Goal: Task Accomplishment & Management: Use online tool/utility

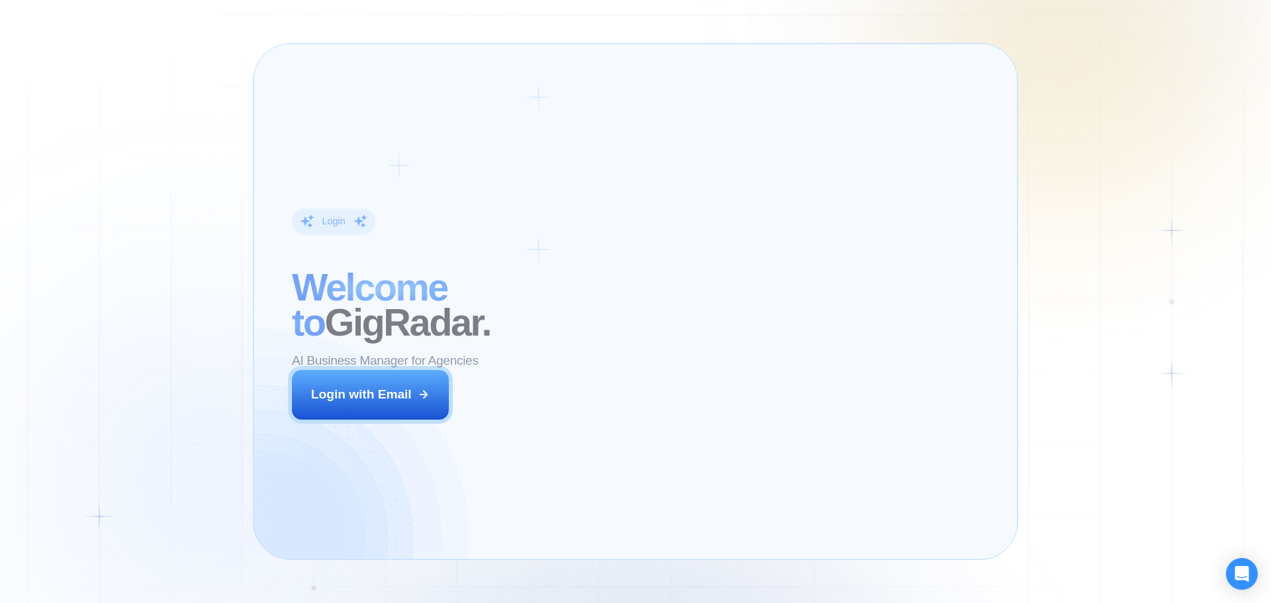
click at [390, 401] on div "Login with Email" at bounding box center [361, 394] width 101 height 17
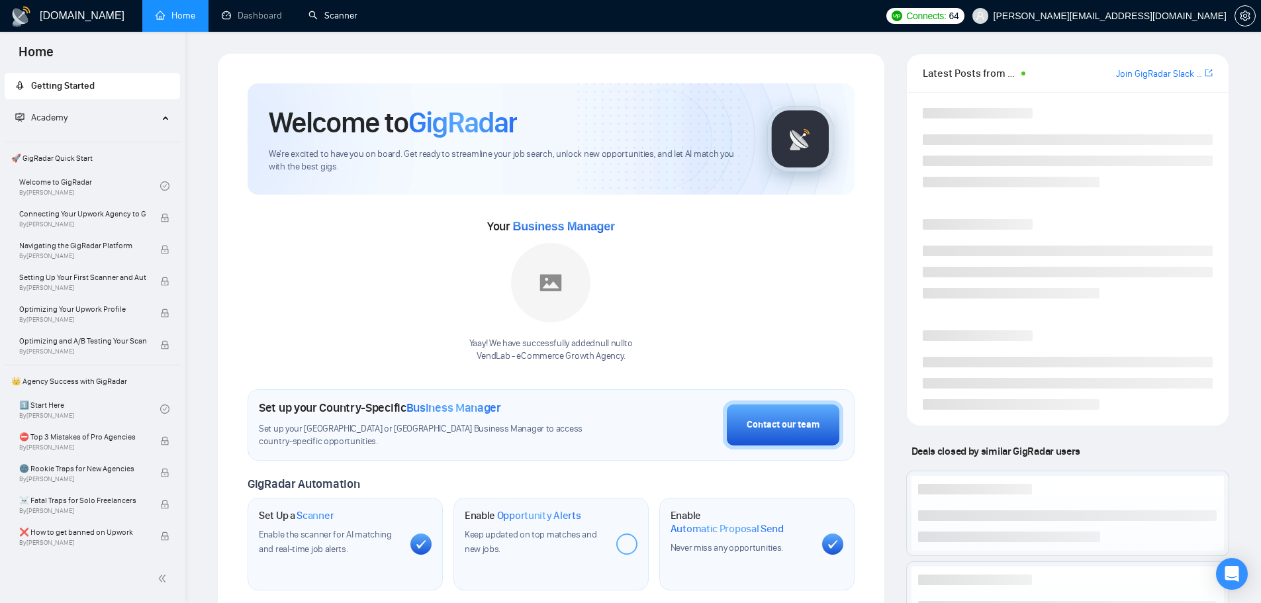
click at [334, 21] on link "Scanner" at bounding box center [333, 15] width 49 height 11
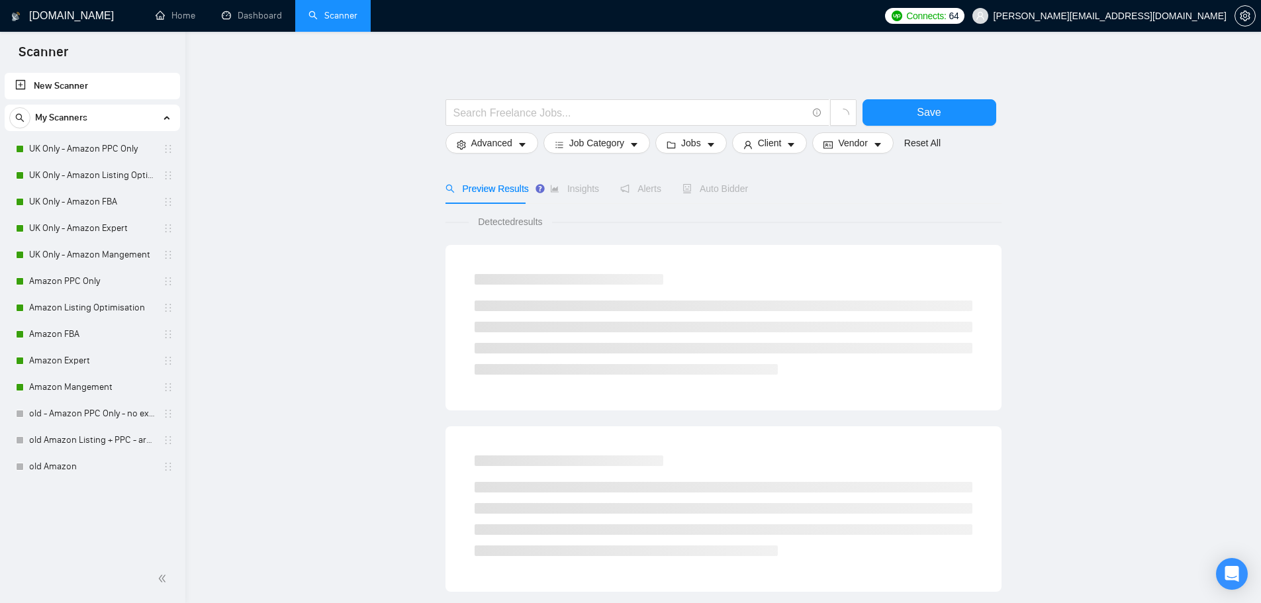
click at [61, 146] on link "UK Only - Amazon PPC Only" at bounding box center [92, 149] width 126 height 26
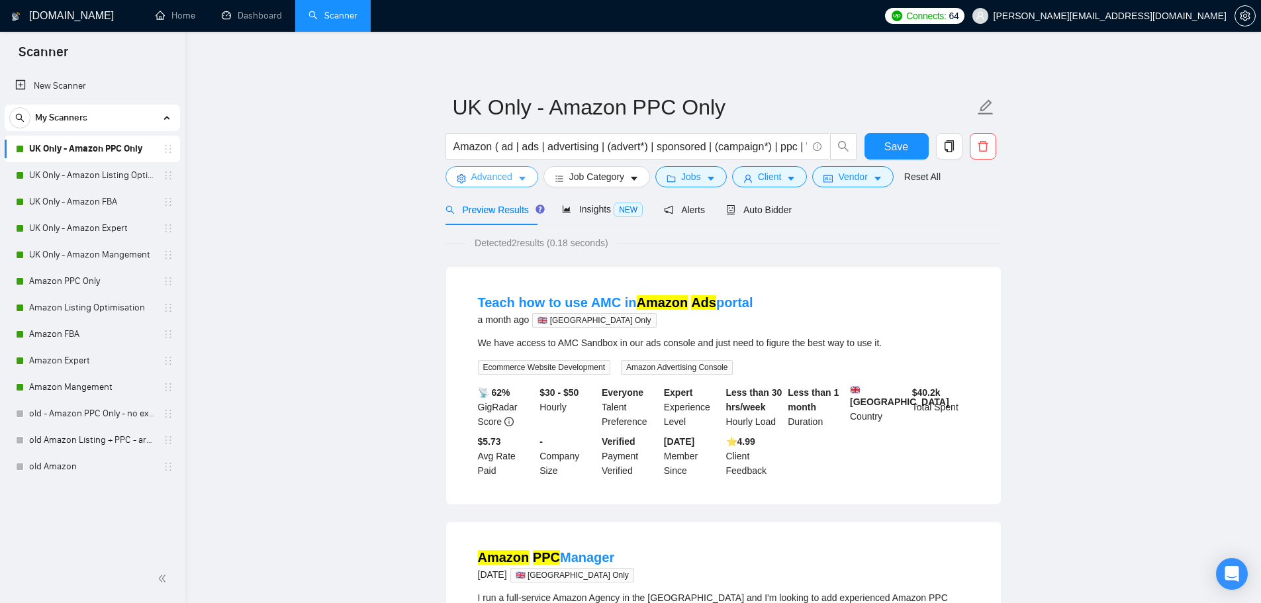
click at [472, 173] on span "Advanced" at bounding box center [491, 176] width 41 height 15
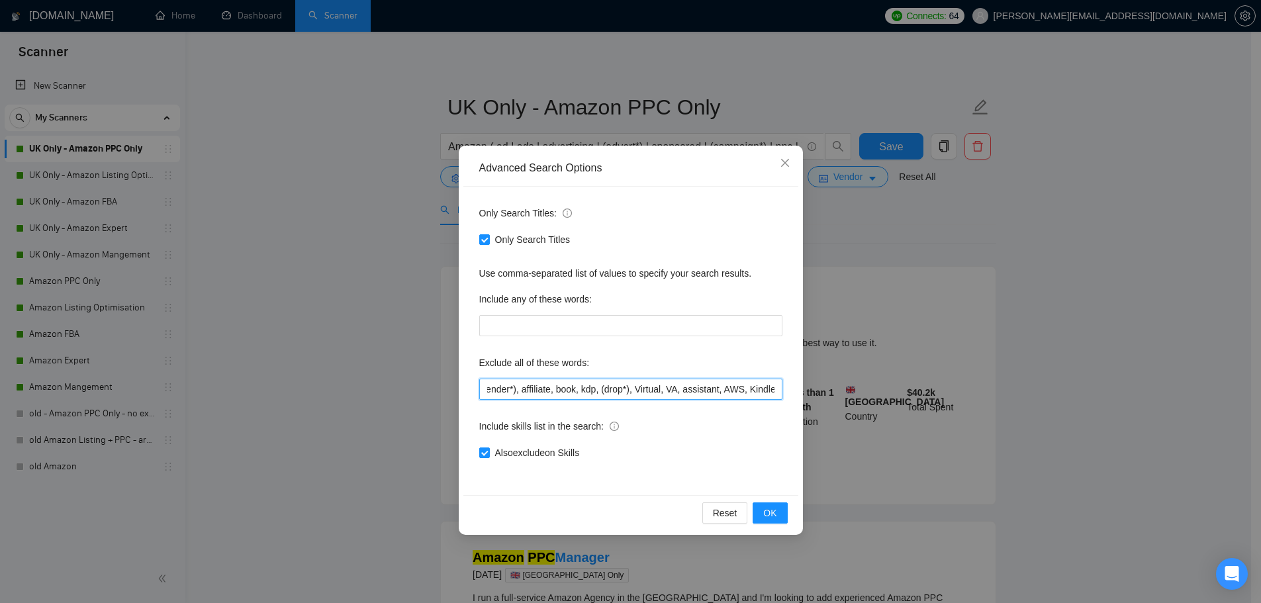
scroll to position [0, 1711]
drag, startPoint x: 487, startPoint y: 390, endPoint x: 873, endPoint y: 399, distance: 386.8
click at [873, 399] on div "Advanced Search Options Only Search Titles: Only Search Titles Use comma-separa…" at bounding box center [630, 301] width 1261 height 603
click at [509, 388] on input "(Appeal*), (reinstat*), (suspend*), Accounting, Reconciliation, (dropship*), gr…" at bounding box center [630, 389] width 303 height 21
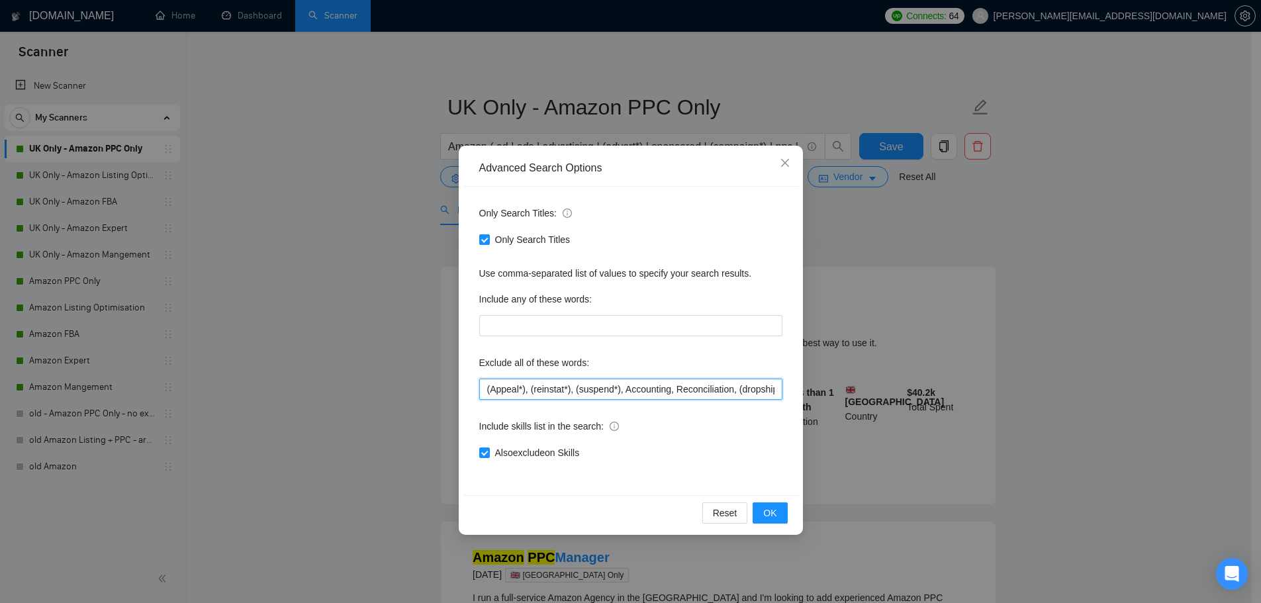
drag, startPoint x: 777, startPoint y: 389, endPoint x: 441, endPoint y: 410, distance: 337.0
click at [441, 410] on div "Advanced Search Options Only Search Titles: Only Search Titles Use comma-separa…" at bounding box center [630, 301] width 1261 height 603
click at [1112, 176] on div "Advanced Search Options Only Search Titles: Only Search Titles Use comma-separa…" at bounding box center [630, 301] width 1261 height 603
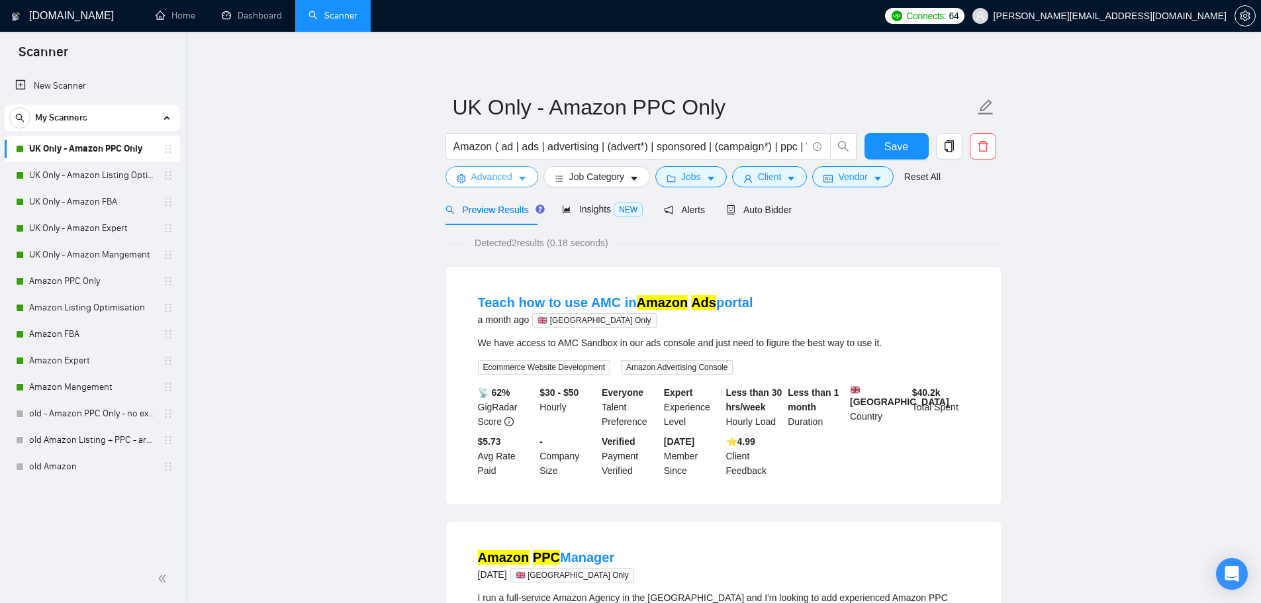
click at [503, 175] on span "Advanced" at bounding box center [491, 176] width 41 height 15
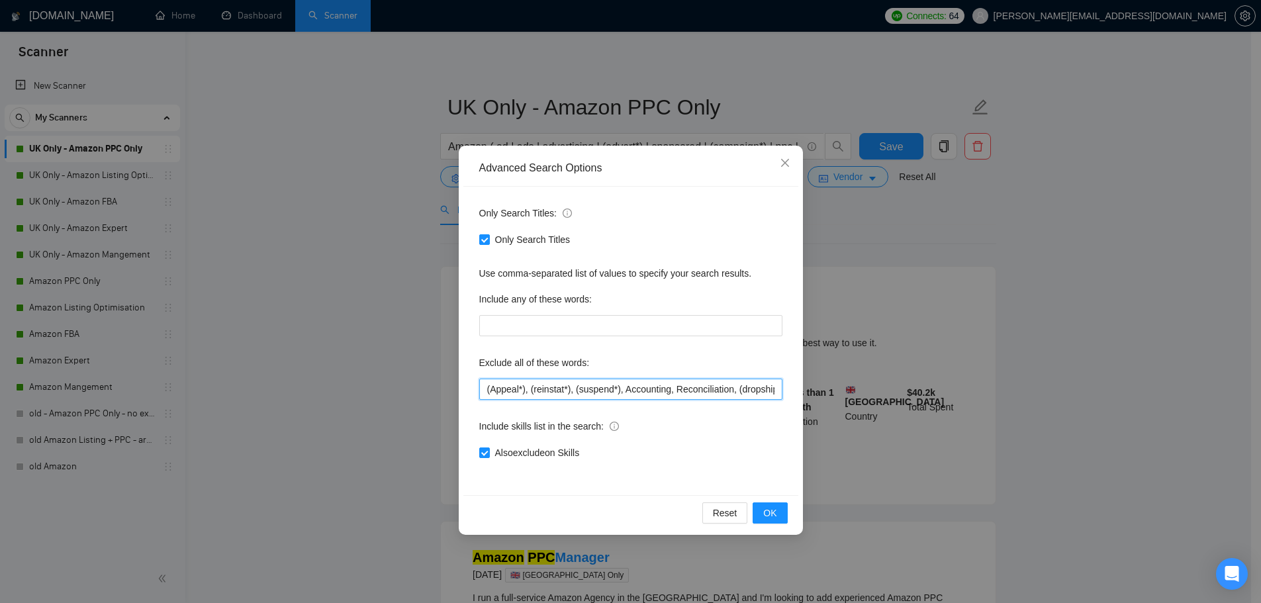
click at [485, 383] on input "(Appeal*), (reinstat*), (suspend*), Accounting, Reconciliation, (dropship*), gr…" at bounding box center [630, 389] width 303 height 21
drag, startPoint x: 568, startPoint y: 389, endPoint x: 482, endPoint y: 395, distance: 86.3
click at [482, 395] on input "fulltime, "full time", (Appeal*), (reinstat*), (suspend*), Accounting, Reconcil…" at bounding box center [630, 389] width 303 height 21
type input "fulltime, "full time", (Appeal*), (reinstat*), (suspend*), Accounting, Reconcil…"
click at [771, 513] on span "OK" at bounding box center [769, 513] width 13 height 15
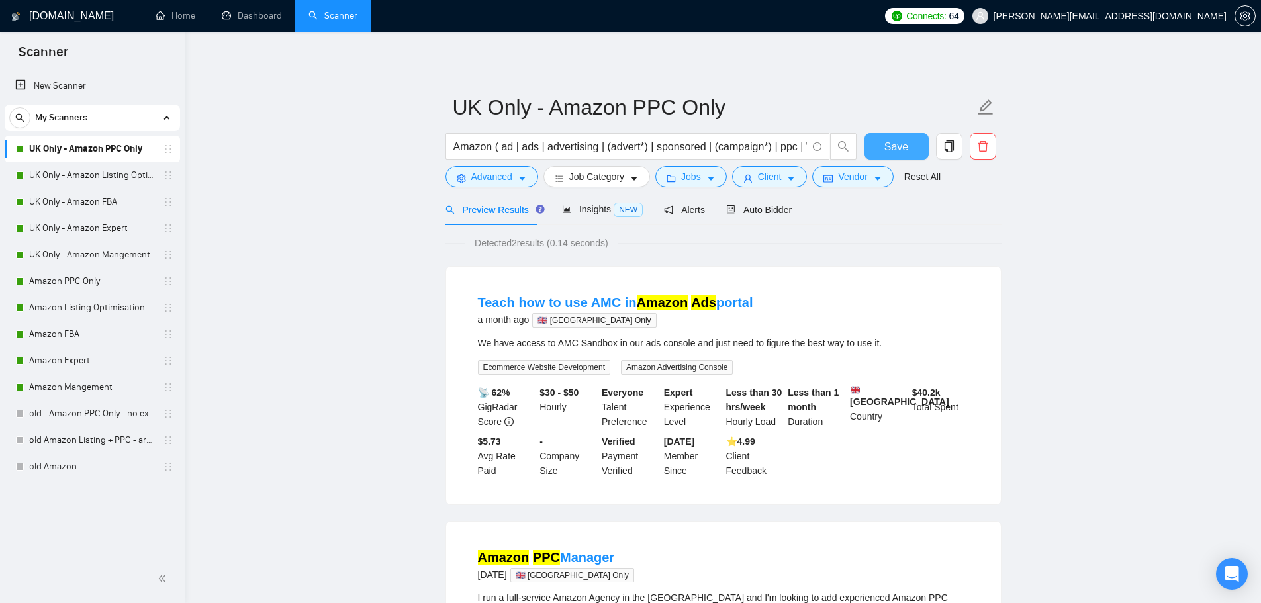
click at [885, 148] on button "Save" at bounding box center [897, 146] width 64 height 26
click at [893, 153] on span "Save" at bounding box center [897, 146] width 24 height 17
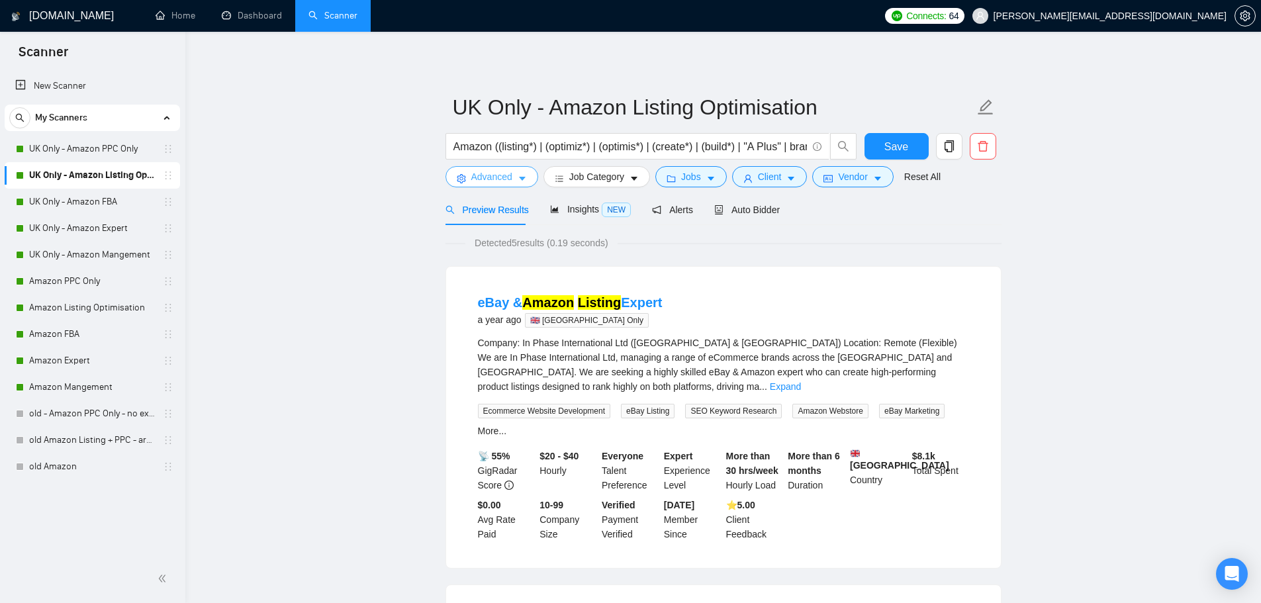
click at [487, 166] on button "Advanced" at bounding box center [492, 176] width 93 height 21
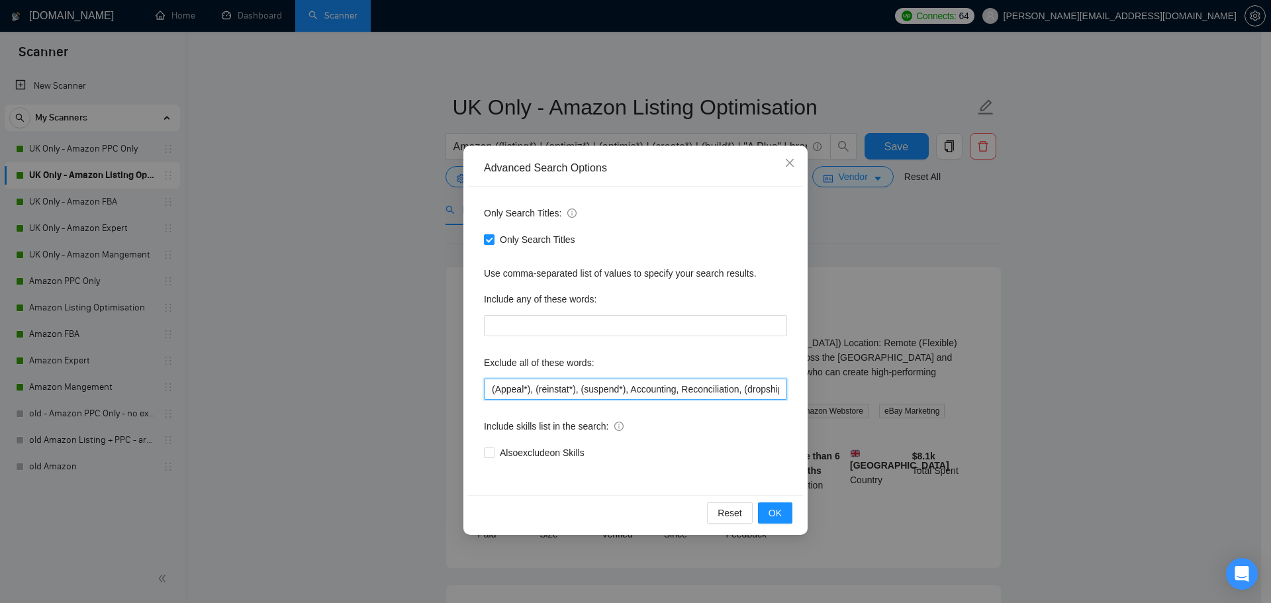
click at [489, 391] on input "(Appeal*), (reinstat*), (suspend*), Accounting, Reconciliation, (dropship*), gr…" at bounding box center [635, 389] width 303 height 21
paste input "fulltime, "full time","
type input "fulltime, "full time", (Appeal*), (reinstat*), (suspend*), Accounting, Reconcil…"
click at [768, 516] on button "OK" at bounding box center [775, 513] width 34 height 21
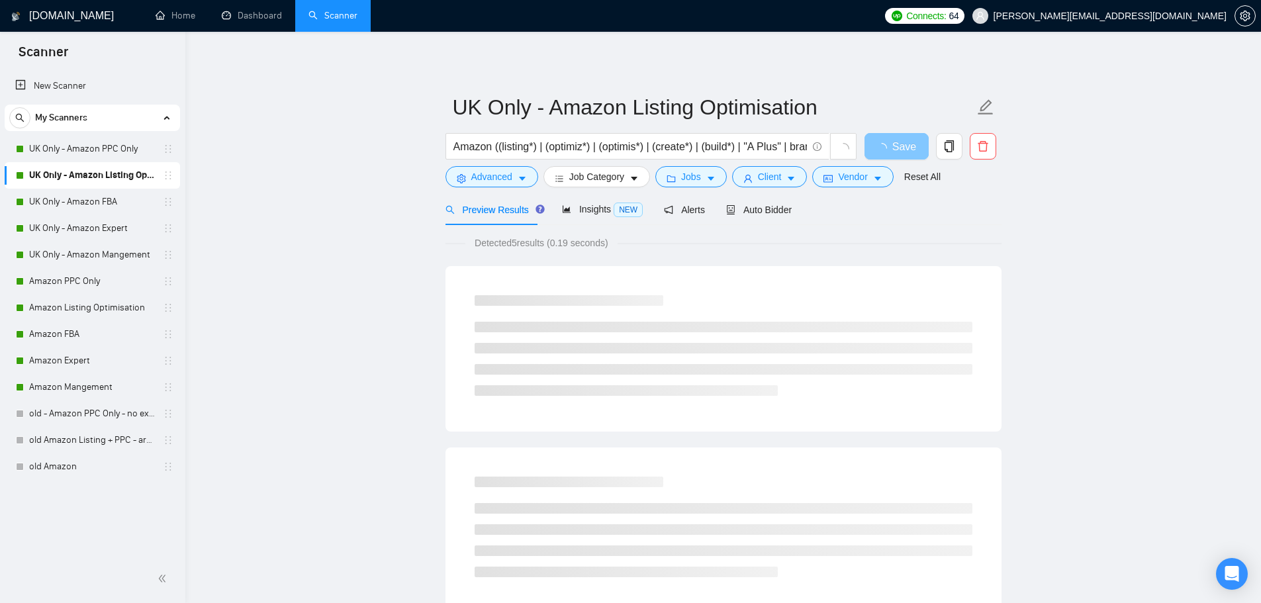
click at [877, 143] on span "button" at bounding box center [885, 146] width 16 height 17
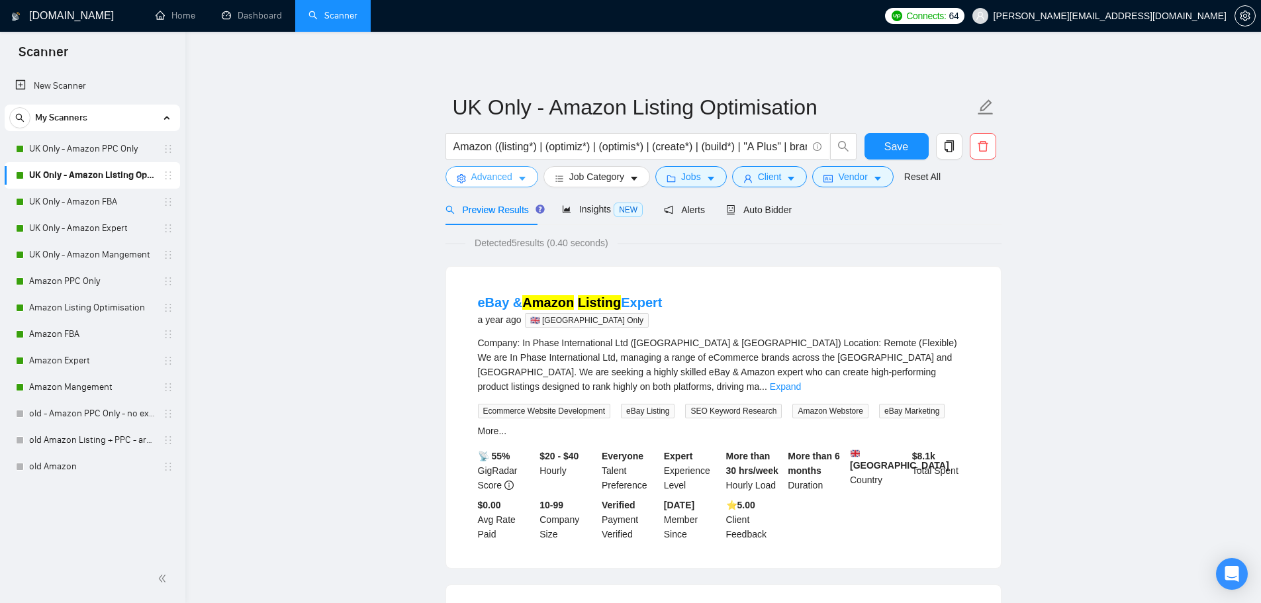
click at [497, 179] on span "Advanced" at bounding box center [491, 176] width 41 height 15
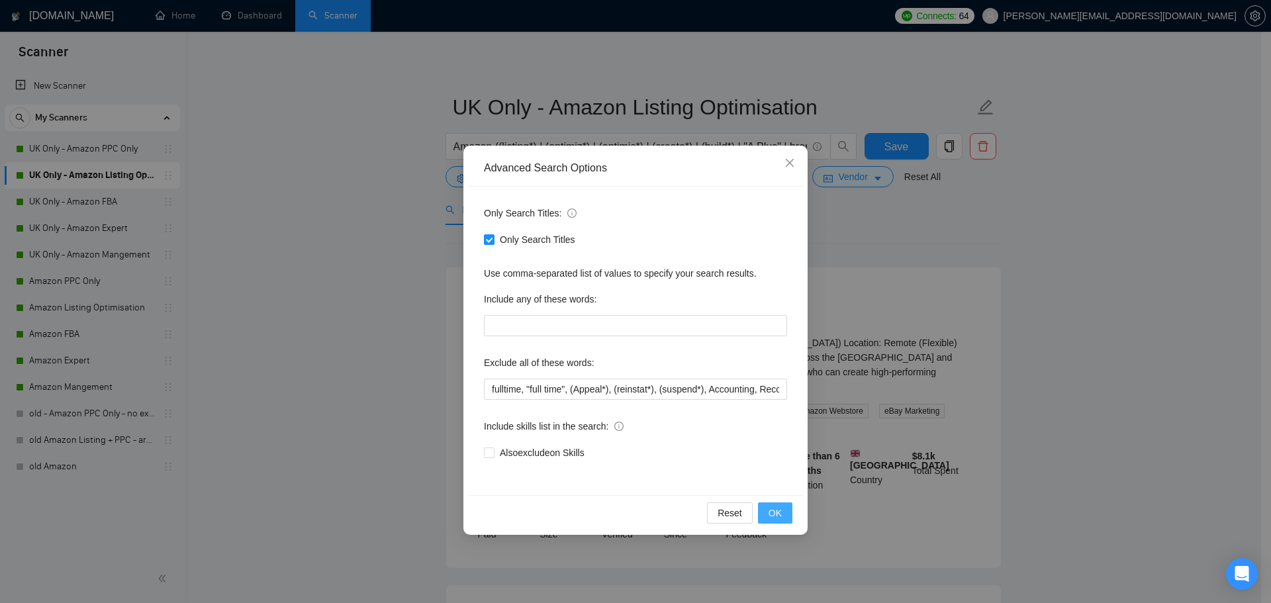
click at [782, 515] on button "OK" at bounding box center [775, 513] width 34 height 21
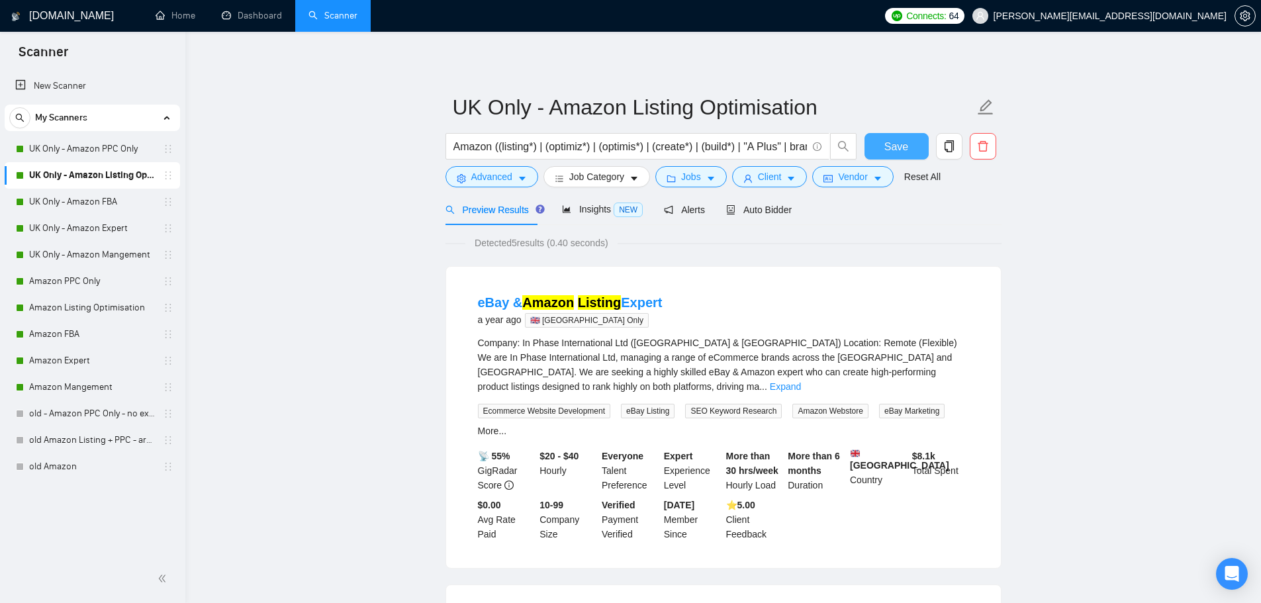
click at [904, 140] on span "Save" at bounding box center [897, 146] width 24 height 17
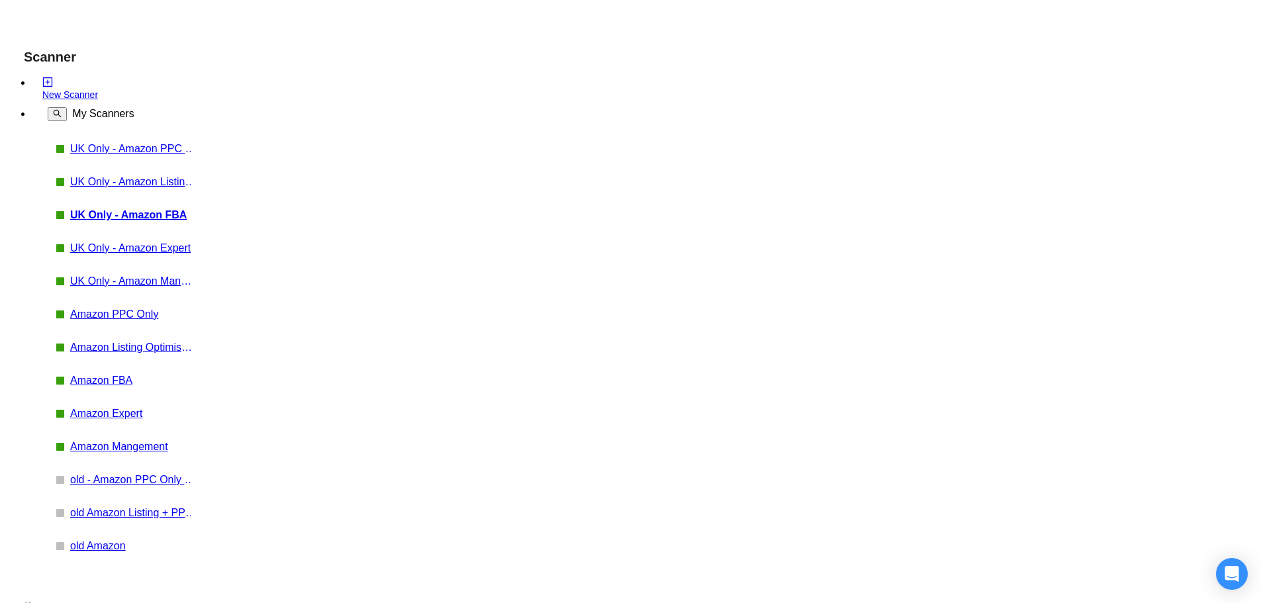
paste input "fulltime, "full time","
type input "fulltime, "full time", (Appeal*), (reinstat*), (suspend*), Accounting, Reconcil…"
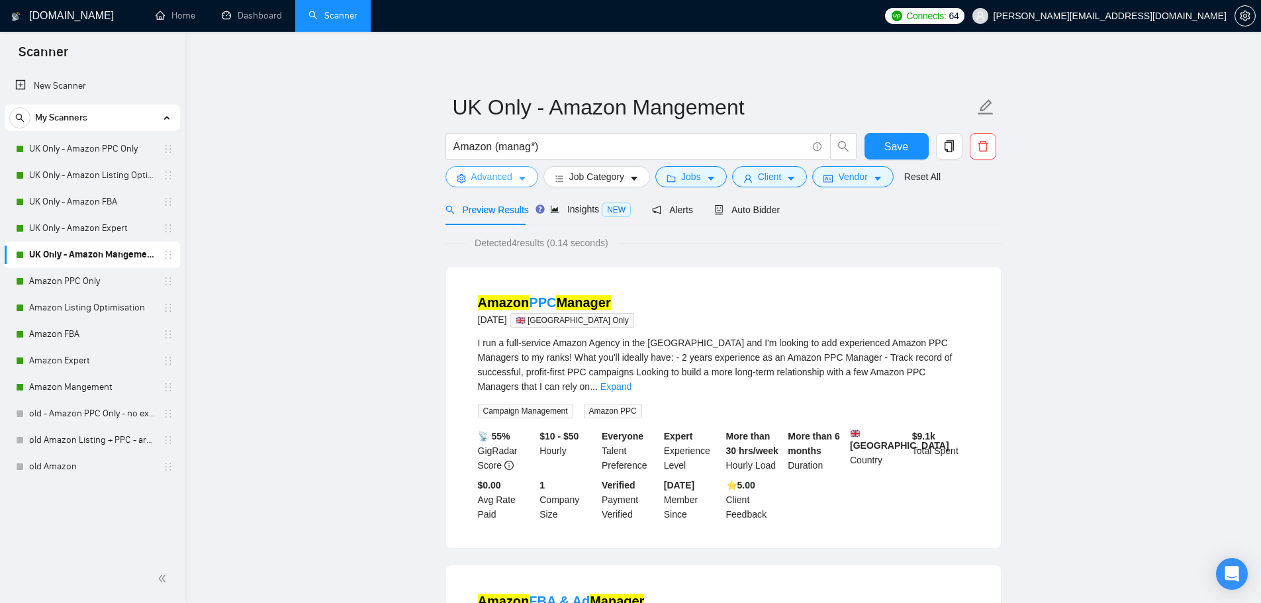
click at [490, 168] on button "Advanced" at bounding box center [492, 176] width 93 height 21
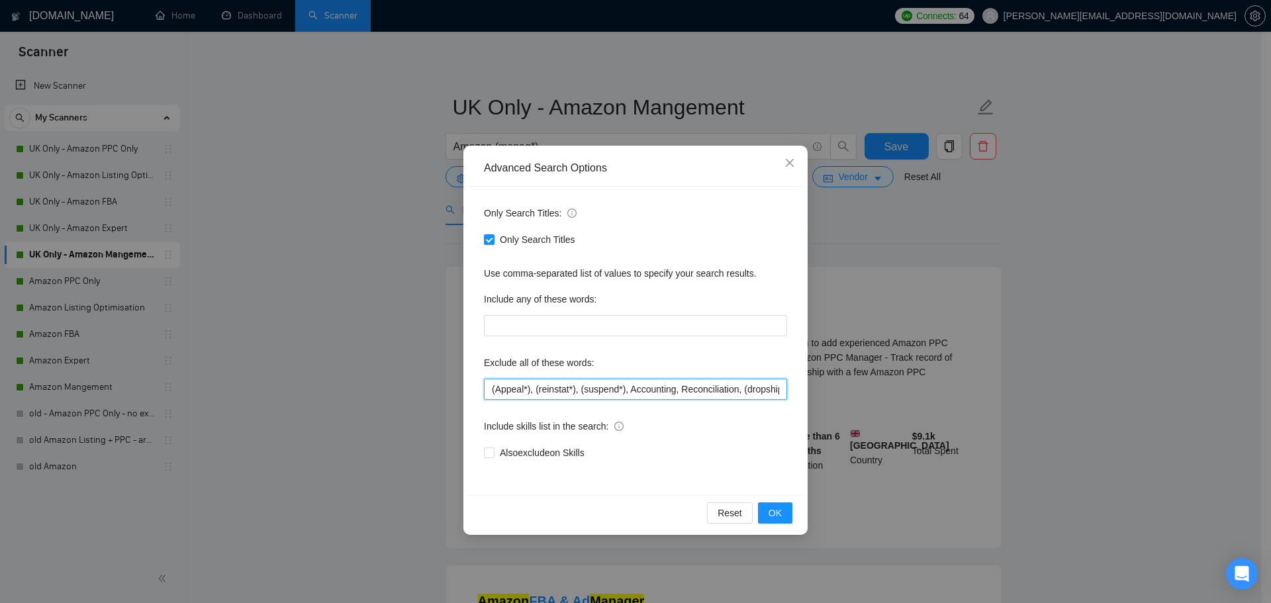
click at [488, 387] on input "(Appeal*), (reinstat*), (suspend*), Accounting, Reconciliation, (dropship*), gr…" at bounding box center [635, 389] width 303 height 21
paste input "fulltime, "full time","
type input "fulltime, "full time", (Appeal*), (reinstat*), (suspend*), Accounting, Reconcil…"
click at [783, 517] on button "OK" at bounding box center [775, 513] width 34 height 21
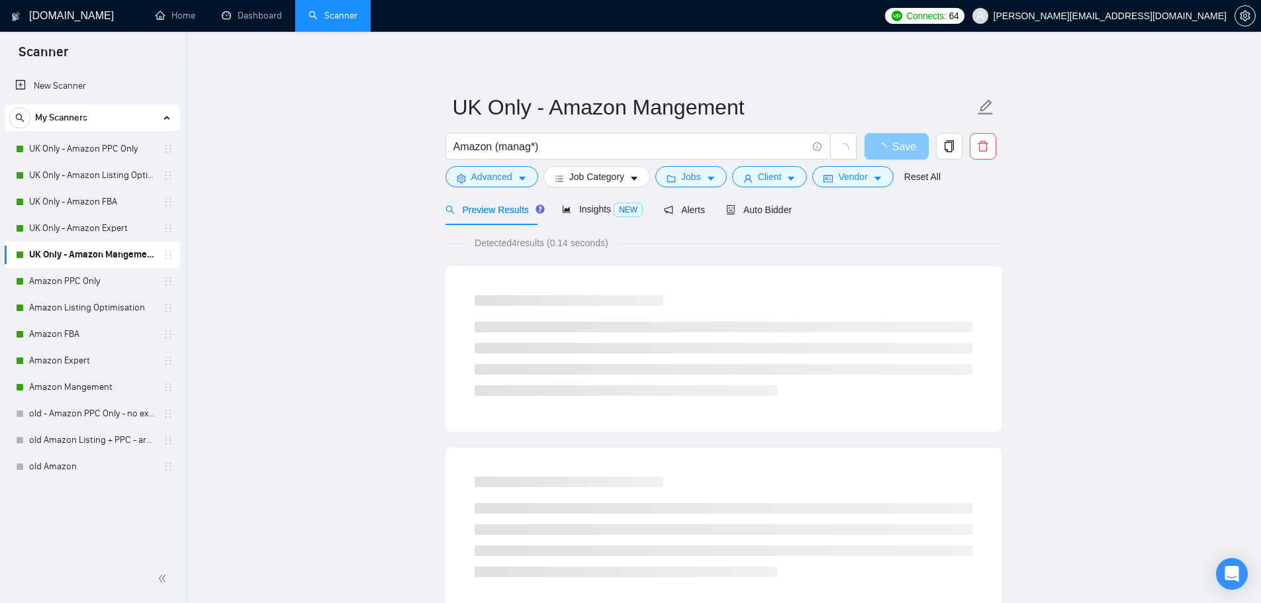
click at [884, 150] on icon "loading" at bounding box center [882, 149] width 14 height 14
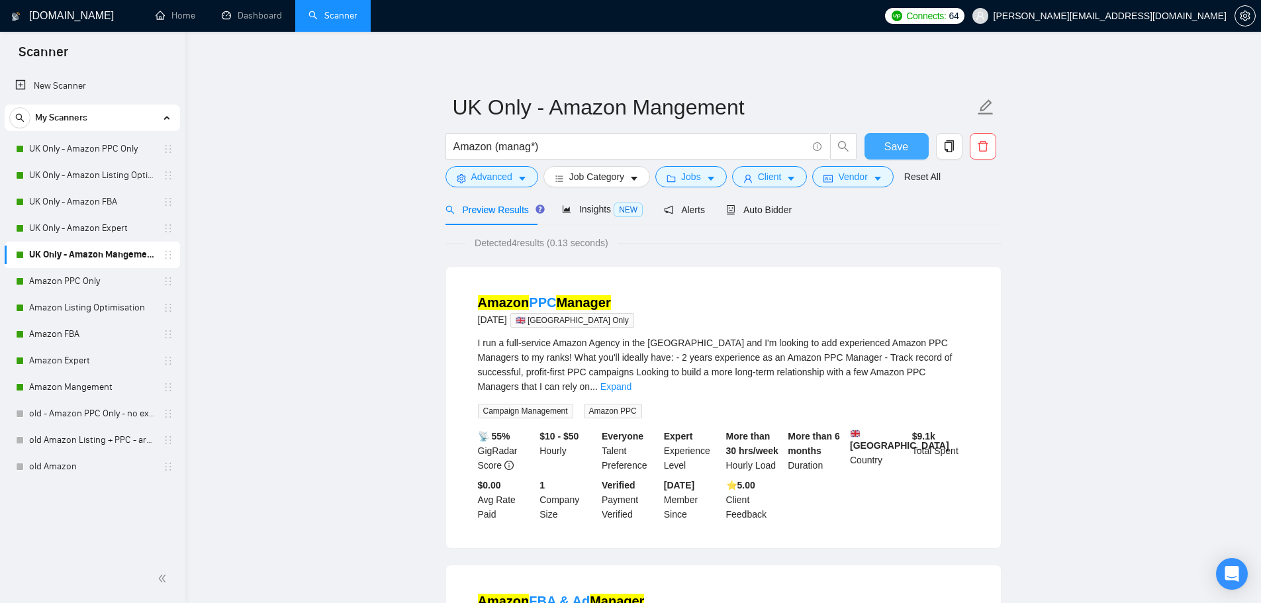
click at [886, 144] on span "Save" at bounding box center [897, 146] width 24 height 17
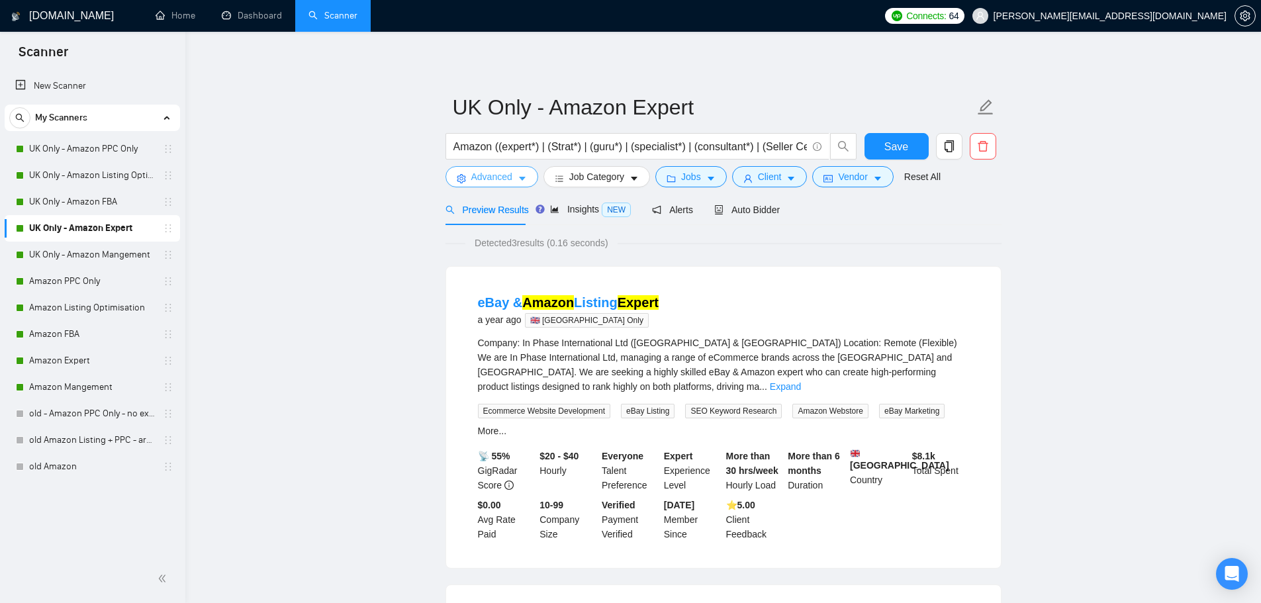
click at [485, 179] on span "Advanced" at bounding box center [491, 176] width 41 height 15
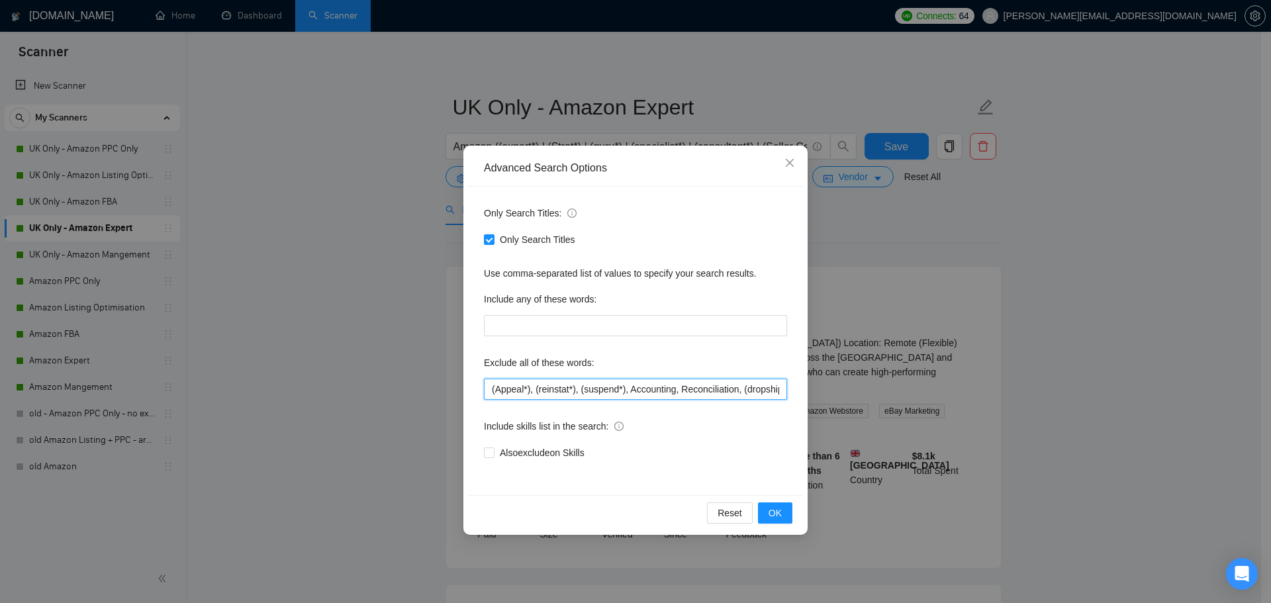
click at [491, 384] on input "(Appeal*), (reinstat*), (suspend*), Accounting, Reconciliation, (dropship*), gr…" at bounding box center [635, 389] width 303 height 21
paste input "fulltime, "full time","
type input "fulltime, "full time", (Appeal*), (reinstat*), (suspend*), Accounting, Reconcil…"
click at [773, 518] on span "OK" at bounding box center [775, 513] width 13 height 15
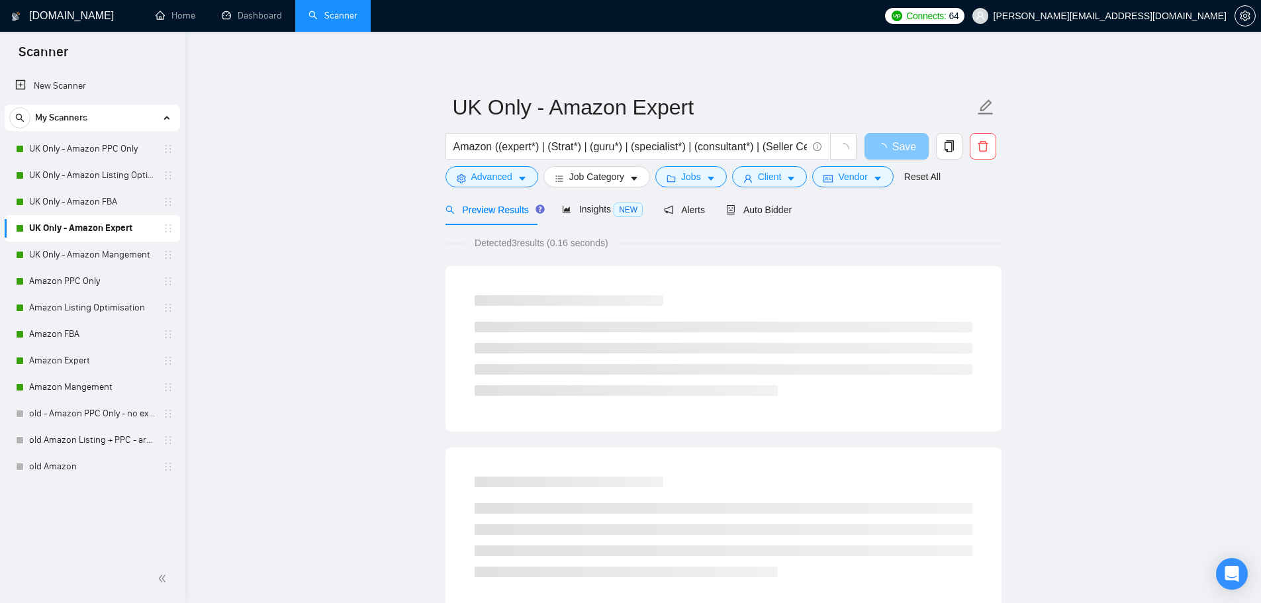
click at [896, 146] on span "Save" at bounding box center [904, 146] width 24 height 17
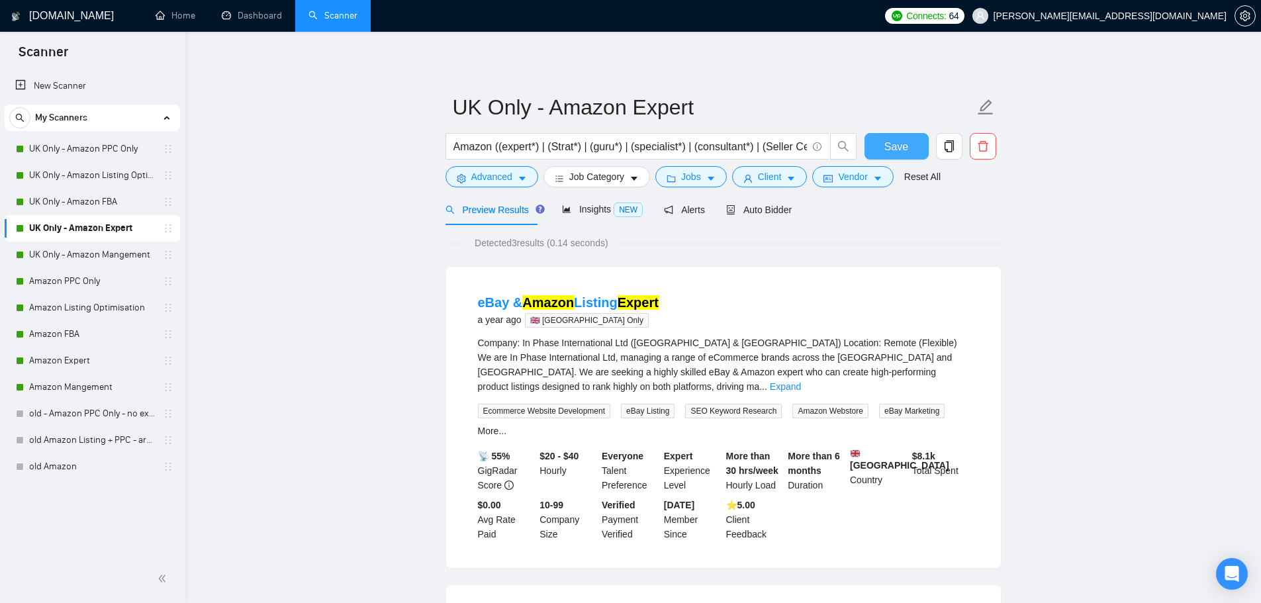
click at [887, 143] on span "Save" at bounding box center [897, 146] width 24 height 17
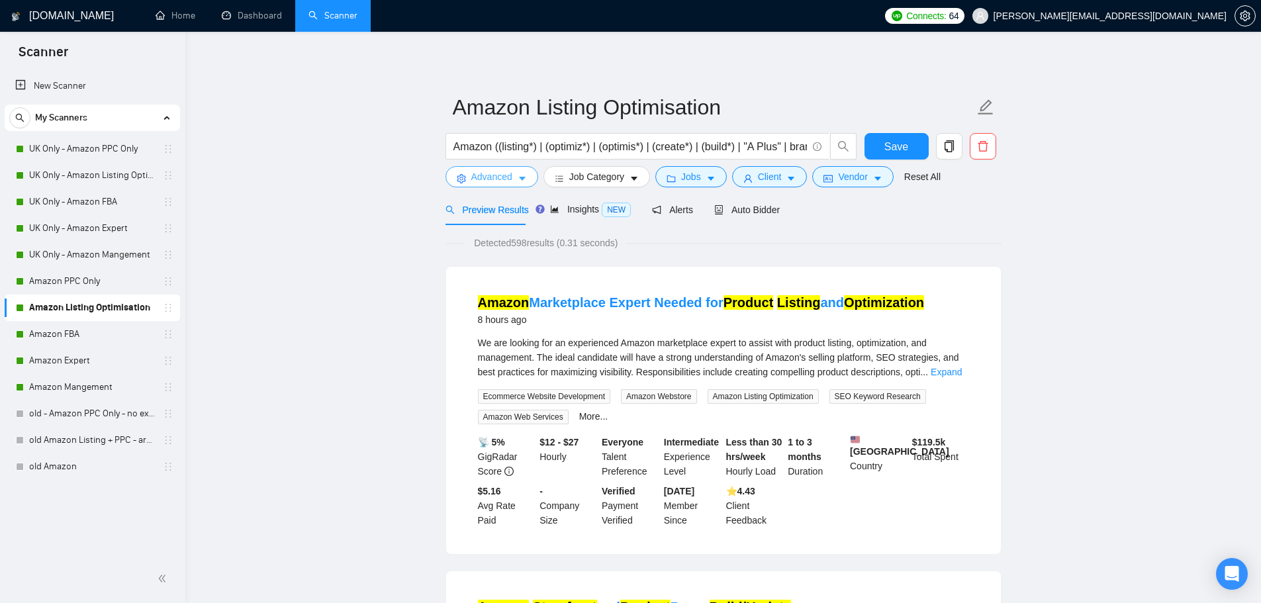
click at [484, 180] on span "Advanced" at bounding box center [491, 176] width 41 height 15
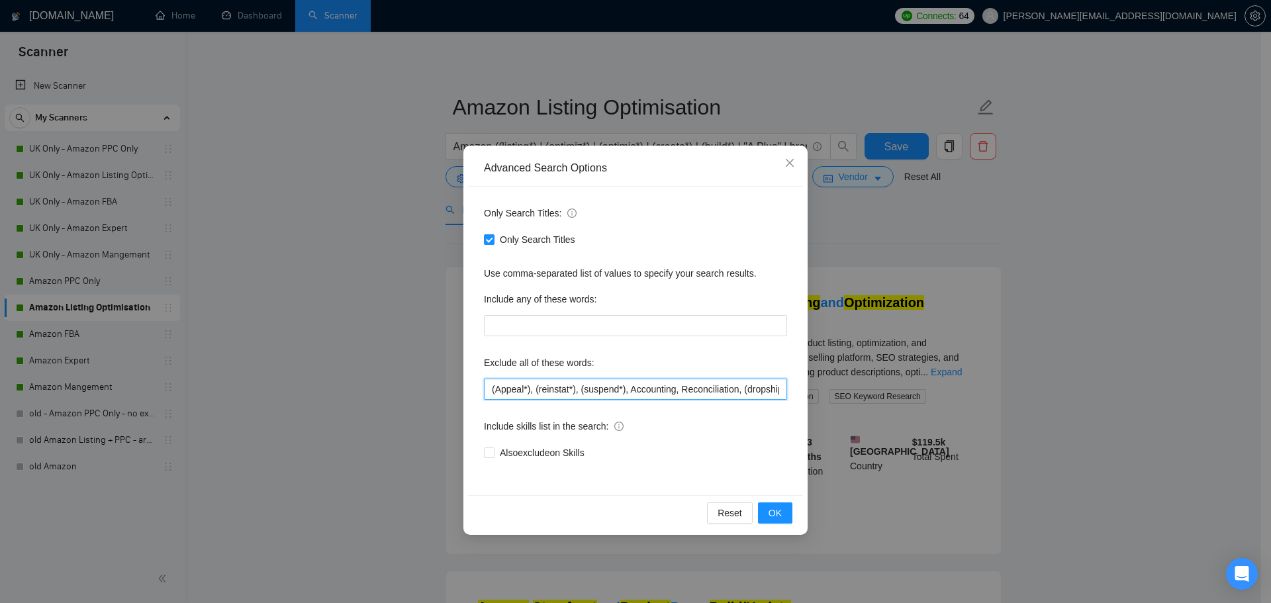
click at [491, 388] on input "(Appeal*), (reinstat*), (suspend*), Accounting, Reconciliation, (dropship*), gr…" at bounding box center [635, 389] width 303 height 21
paste input "fulltime, "full time","
type input "fulltime, "full time", (Appeal*), (reinstat*), (suspend*), Accounting, Reconcil…"
click at [775, 512] on span "OK" at bounding box center [775, 513] width 13 height 15
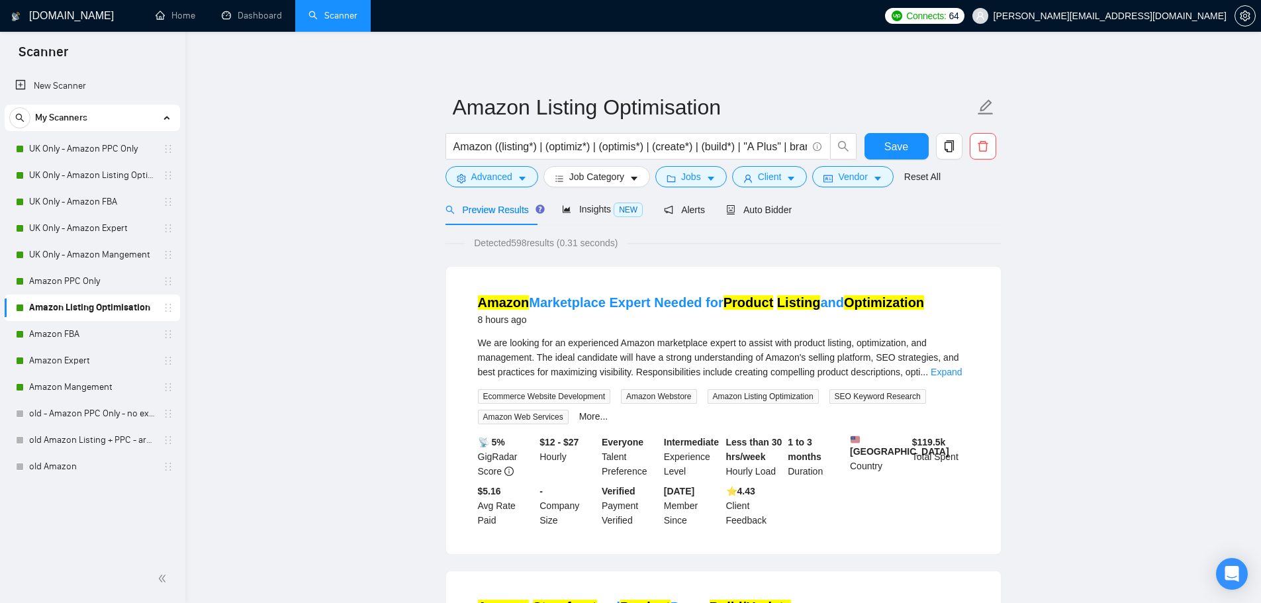
click at [918, 169] on div "Reset all filters" at bounding box center [918, 169] width 0 height 0
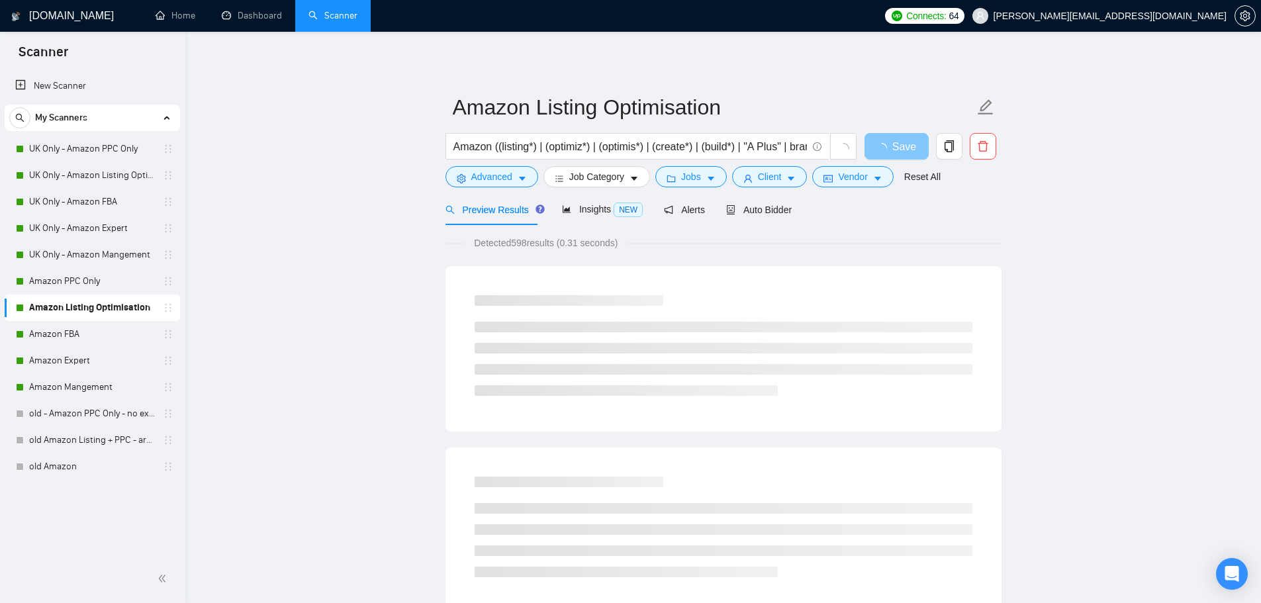
click at [894, 140] on span "Save" at bounding box center [904, 146] width 24 height 17
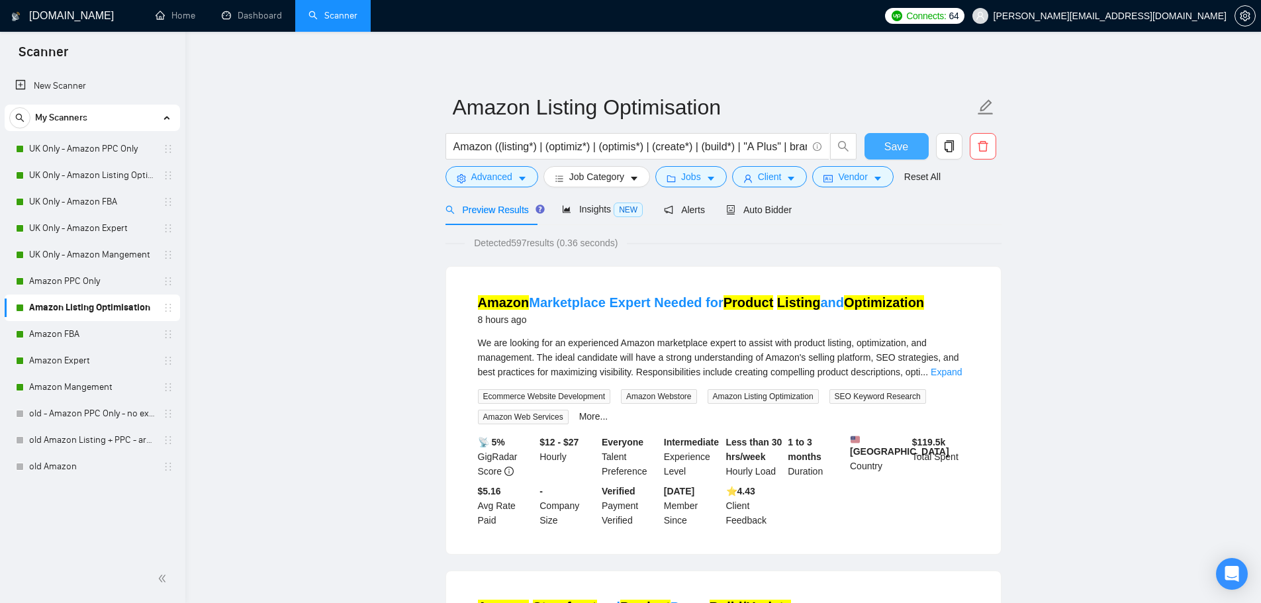
click at [911, 144] on button "Save" at bounding box center [897, 146] width 64 height 26
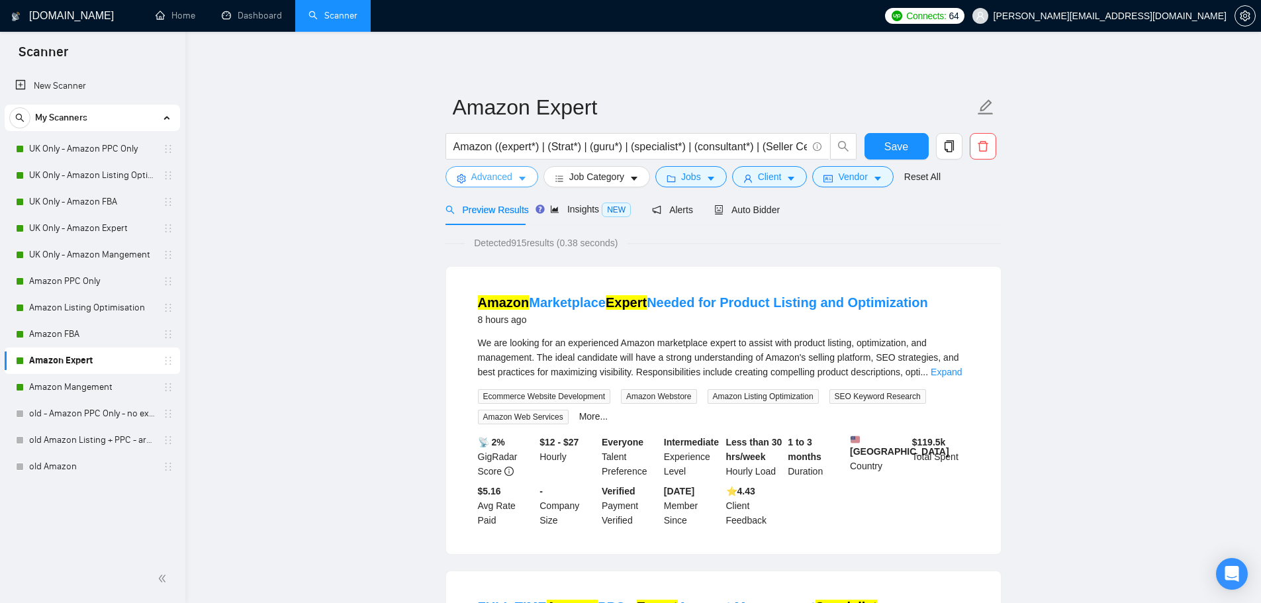
click at [476, 177] on span "Advanced" at bounding box center [491, 176] width 41 height 15
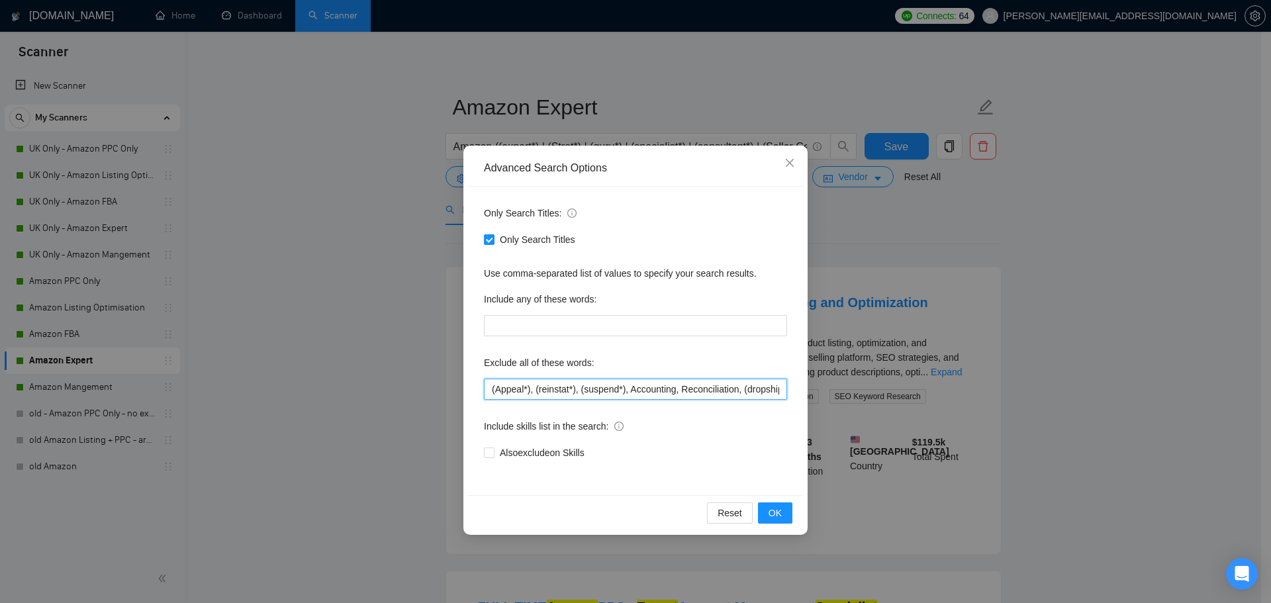
click at [489, 394] on input "(Appeal*), (reinstat*), (suspend*), Accounting, Reconciliation, (dropship*), gr…" at bounding box center [635, 389] width 303 height 21
paste input "fulltime, "full time","
type input "fulltime, "full time", (Appeal*), (reinstat*), (suspend*), Accounting, Reconcil…"
click at [779, 514] on span "OK" at bounding box center [775, 513] width 13 height 15
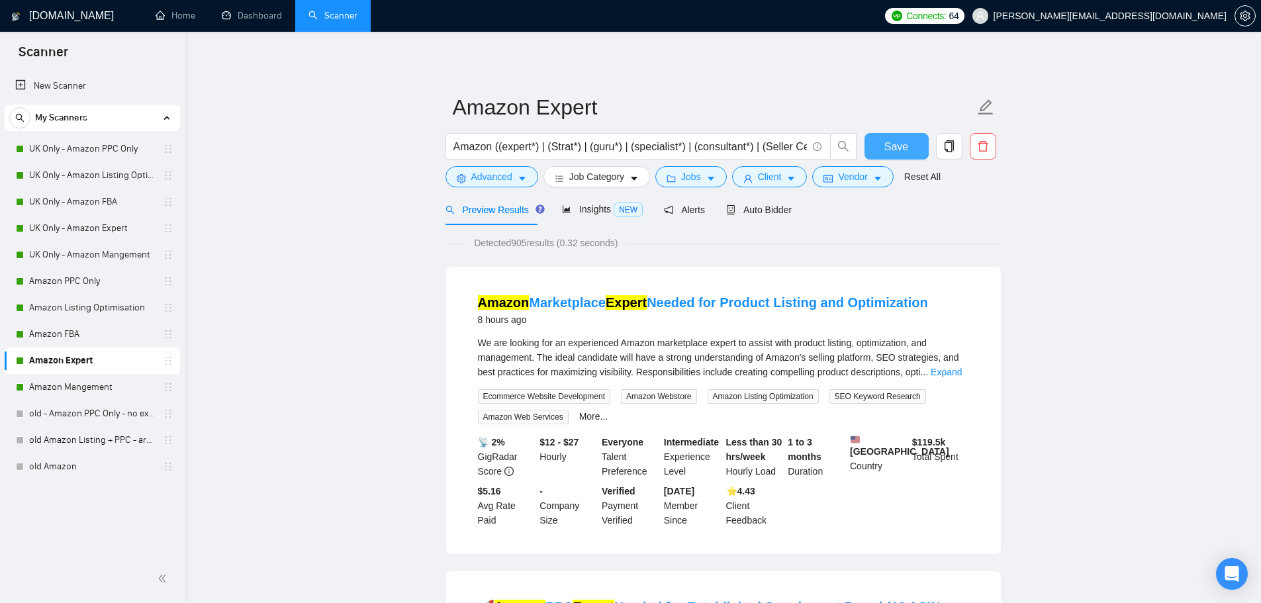
click at [886, 147] on span "Save" at bounding box center [897, 146] width 24 height 17
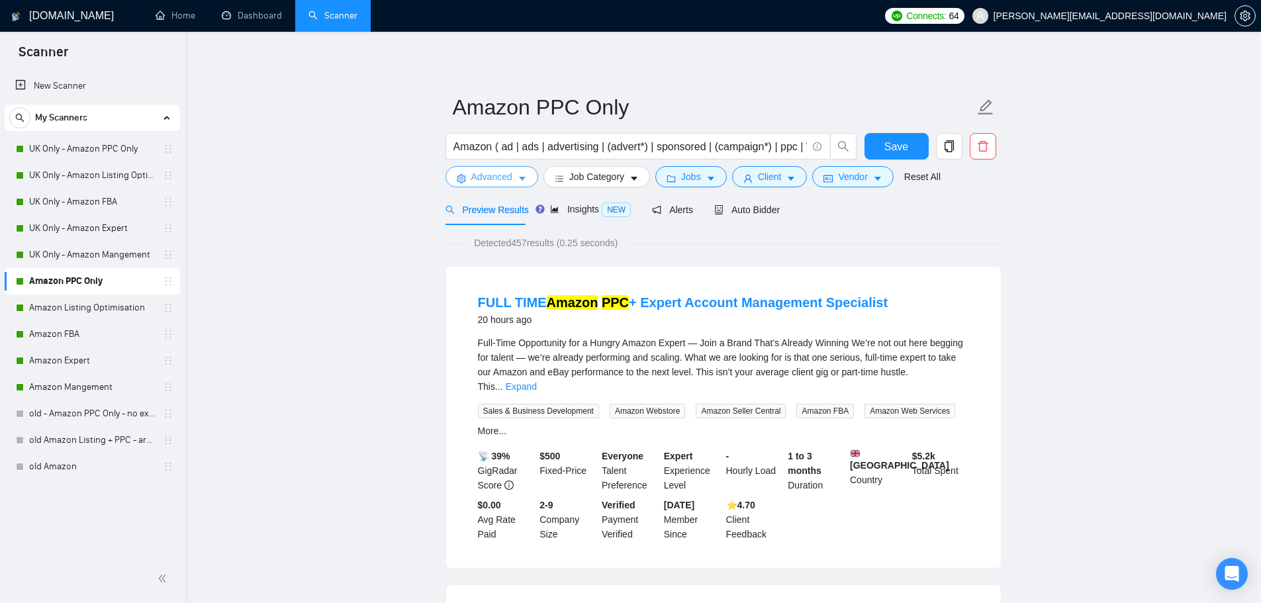
click at [468, 183] on button "Advanced" at bounding box center [492, 176] width 93 height 21
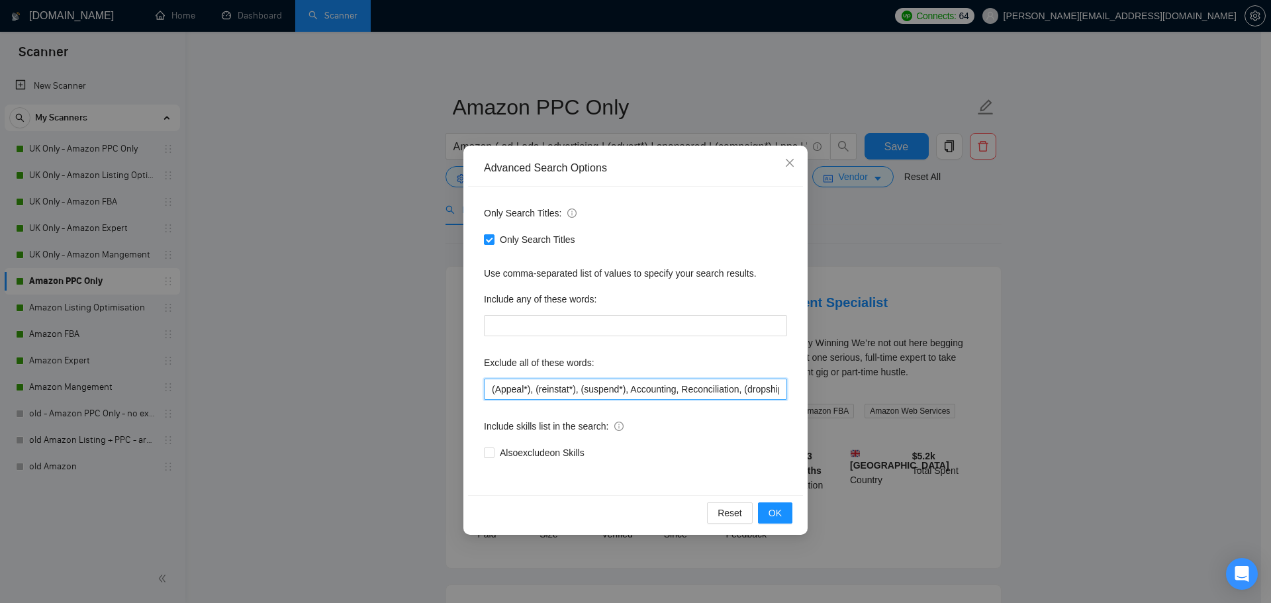
click at [487, 384] on input "(Appeal*), (reinstat*), (suspend*), Accounting, Reconciliation, (dropship*), gr…" at bounding box center [635, 389] width 303 height 21
paste input "fulltime, "full time","
type input "fulltime, "full time", (Appeal*), (reinstat*), (suspend*), Accounting, Reconcil…"
click at [772, 516] on span "OK" at bounding box center [775, 513] width 13 height 15
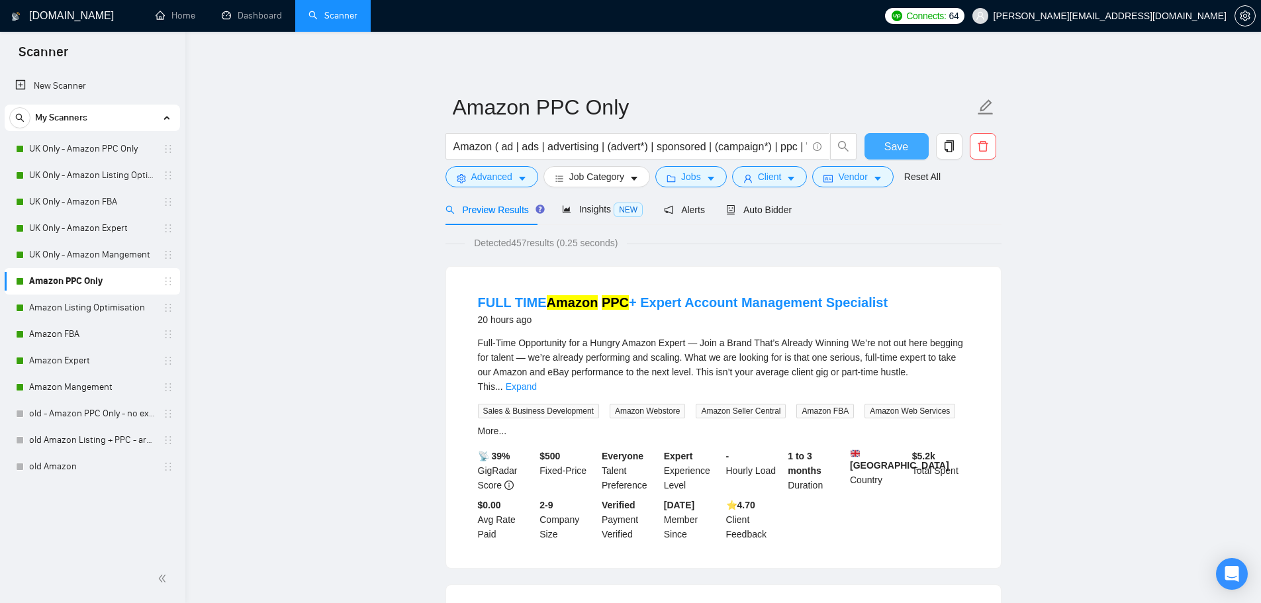
click at [900, 153] on span "Save" at bounding box center [897, 146] width 24 height 17
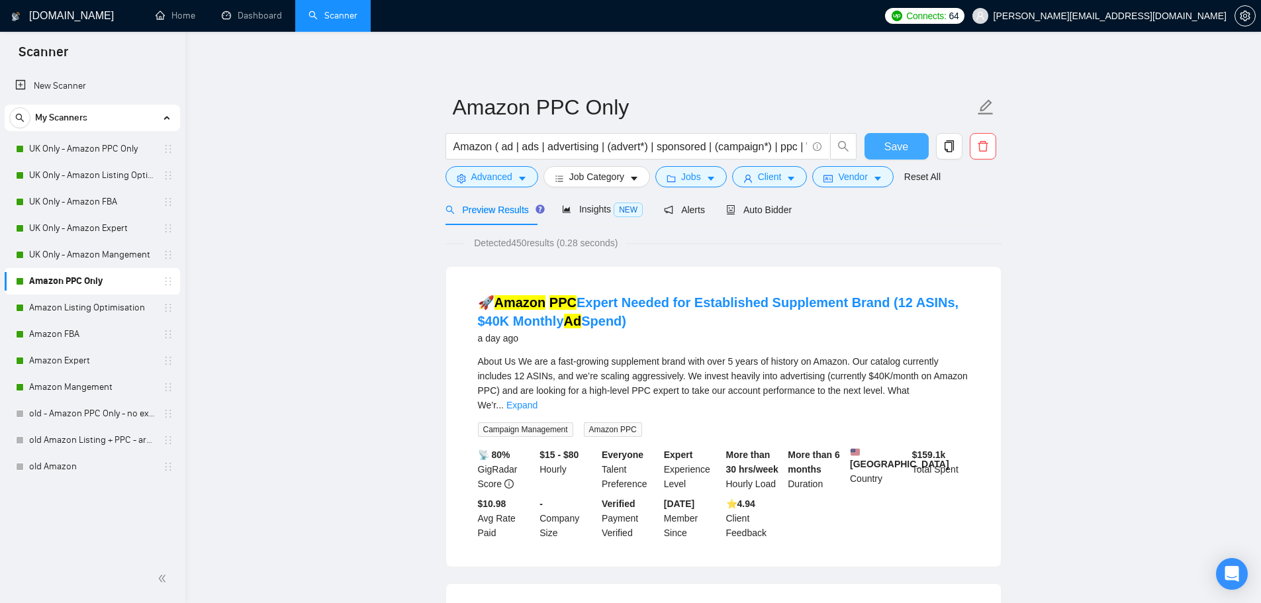
click at [881, 153] on button "Save" at bounding box center [897, 146] width 64 height 26
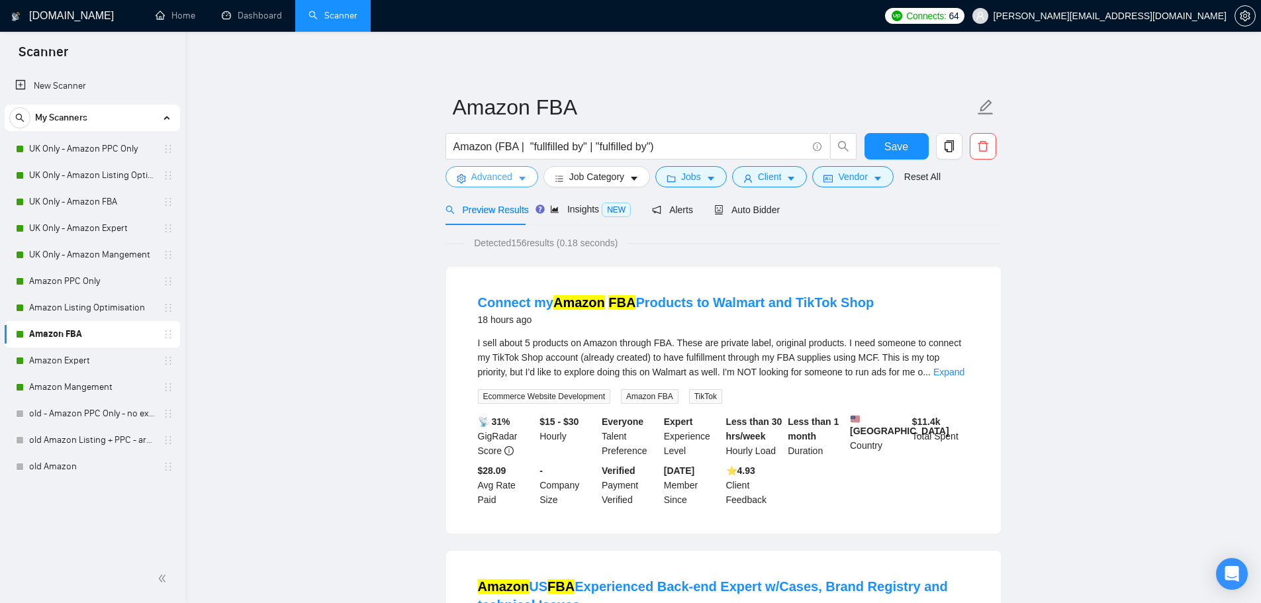
click at [500, 171] on span "Advanced" at bounding box center [491, 176] width 41 height 15
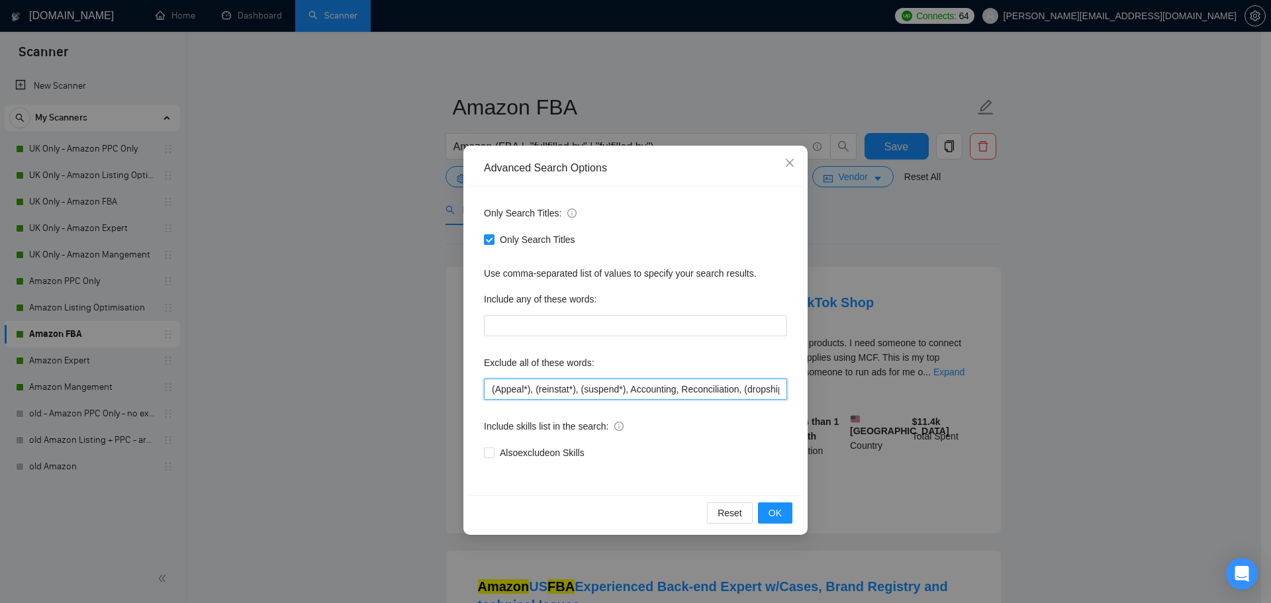
click at [492, 392] on input "(Appeal*), (reinstat*), (suspend*), Accounting, Reconciliation, (dropship*), gr…" at bounding box center [635, 389] width 303 height 21
paste input "fulltime, "full time","
type input "fulltime, "full time", (Appeal*), (reinstat*), (suspend*), Accounting, Reconcil…"
click at [774, 510] on span "OK" at bounding box center [775, 513] width 13 height 15
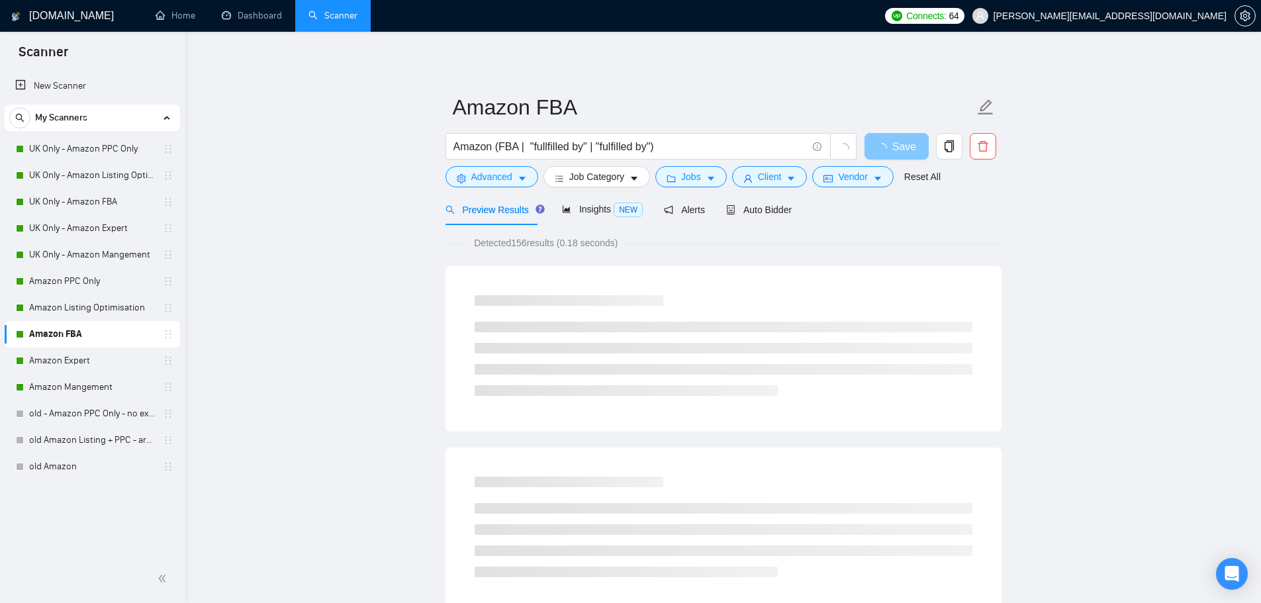
click at [894, 149] on span "Save" at bounding box center [904, 146] width 24 height 17
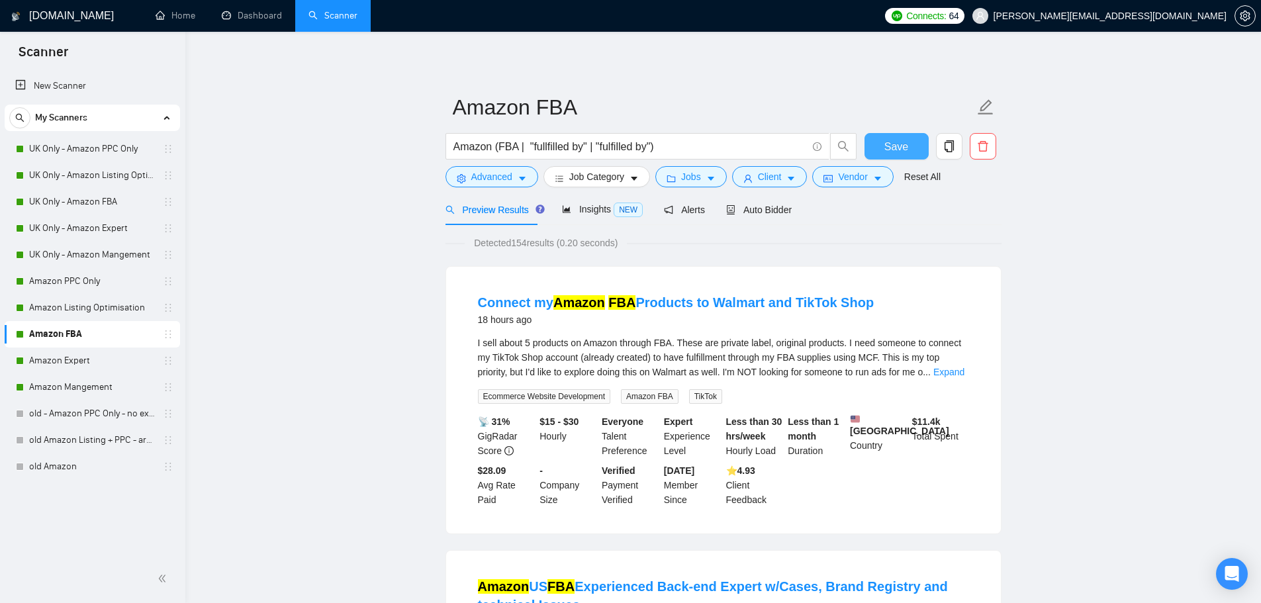
click at [896, 148] on span "Save" at bounding box center [897, 146] width 24 height 17
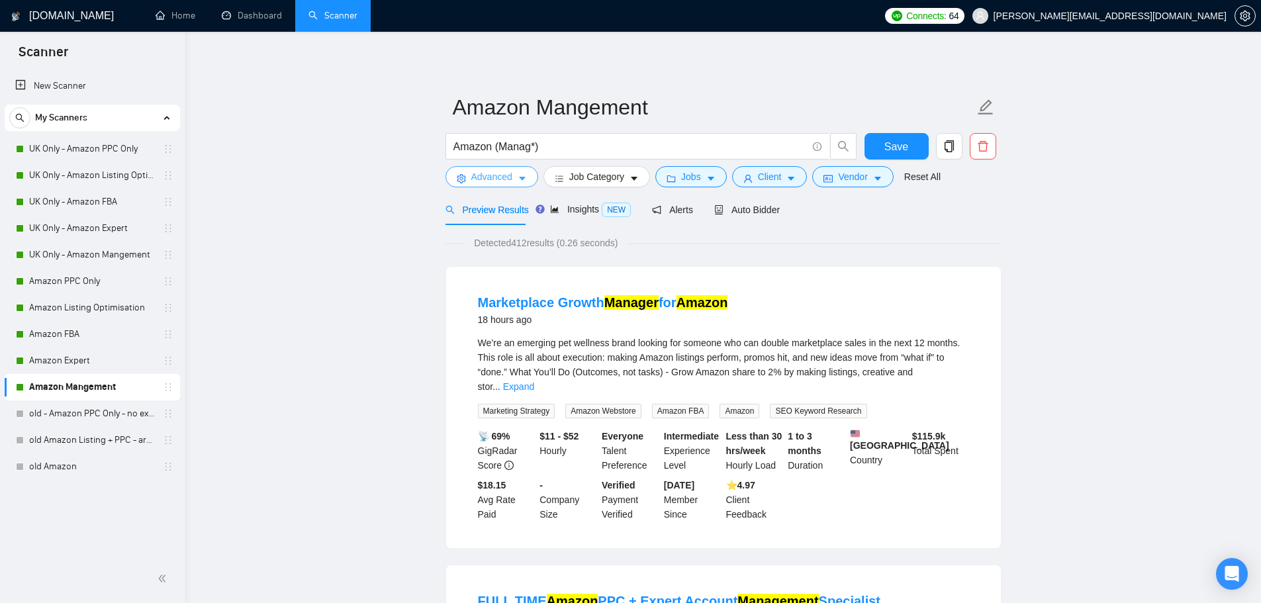
click at [487, 185] on button "Advanced" at bounding box center [492, 176] width 93 height 21
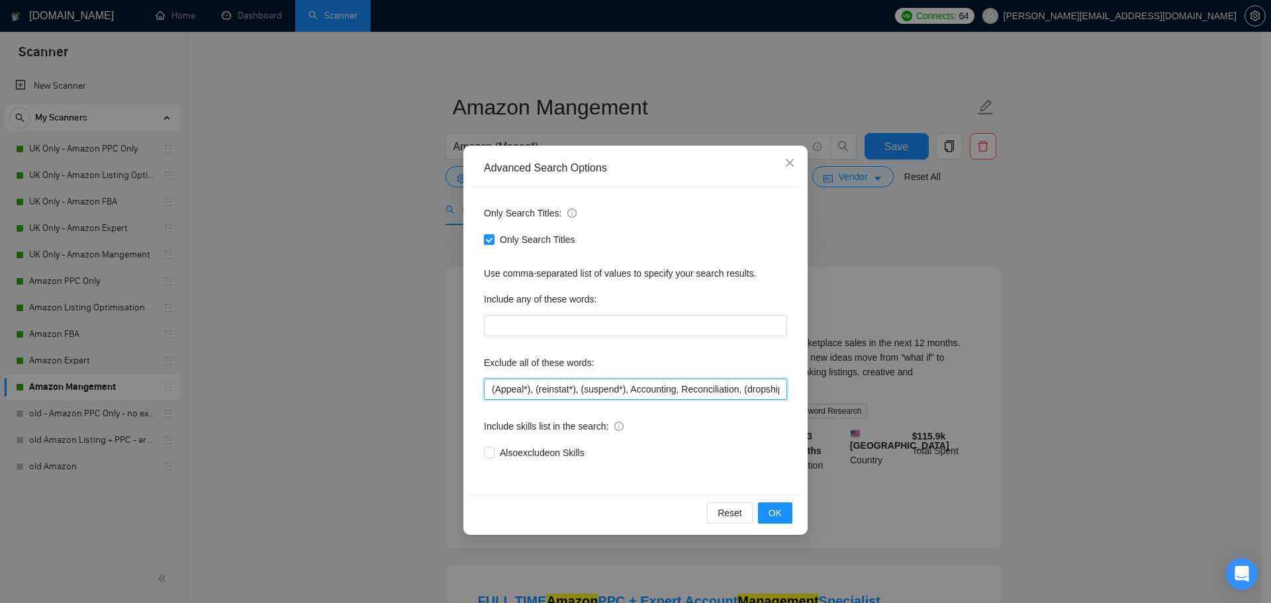
click at [491, 392] on input "(Appeal*), (reinstat*), (suspend*), Accounting, Reconciliation, (dropship*), gr…" at bounding box center [635, 389] width 303 height 21
paste input "fulltime, "full time","
type input "fulltime, "full time", (Appeal*), (reinstat*), (suspend*), Accounting, Reconcil…"
click at [771, 517] on span "OK" at bounding box center [775, 513] width 13 height 15
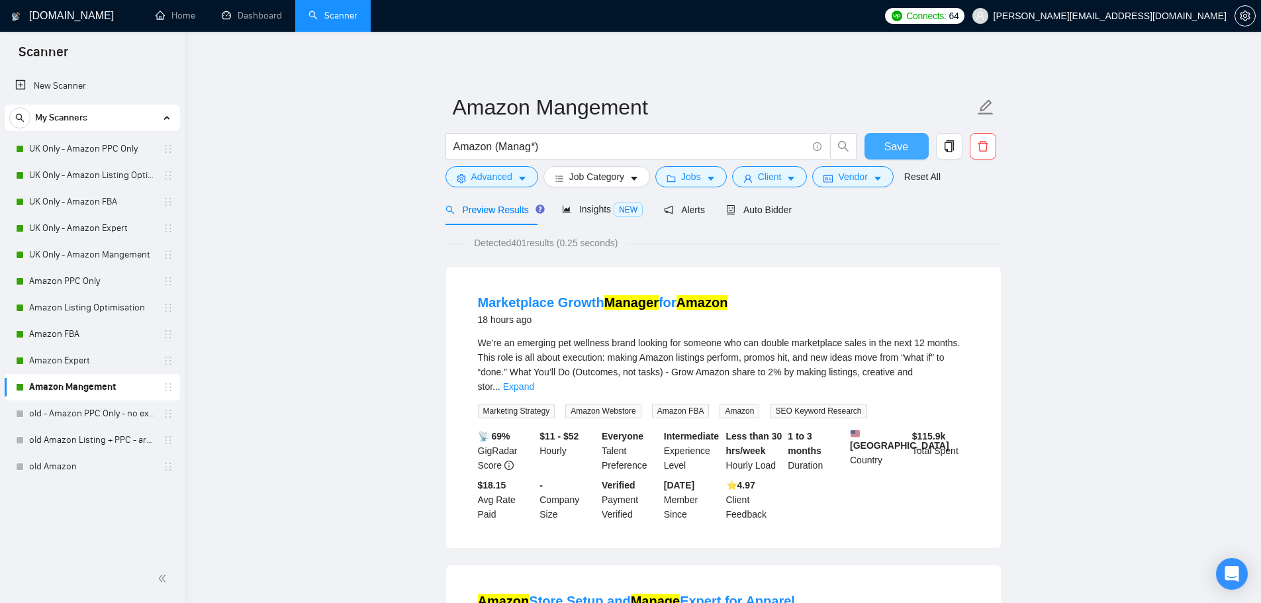
click at [885, 144] on span "Save" at bounding box center [897, 146] width 24 height 17
